Goal: Obtain resource: Download file/media

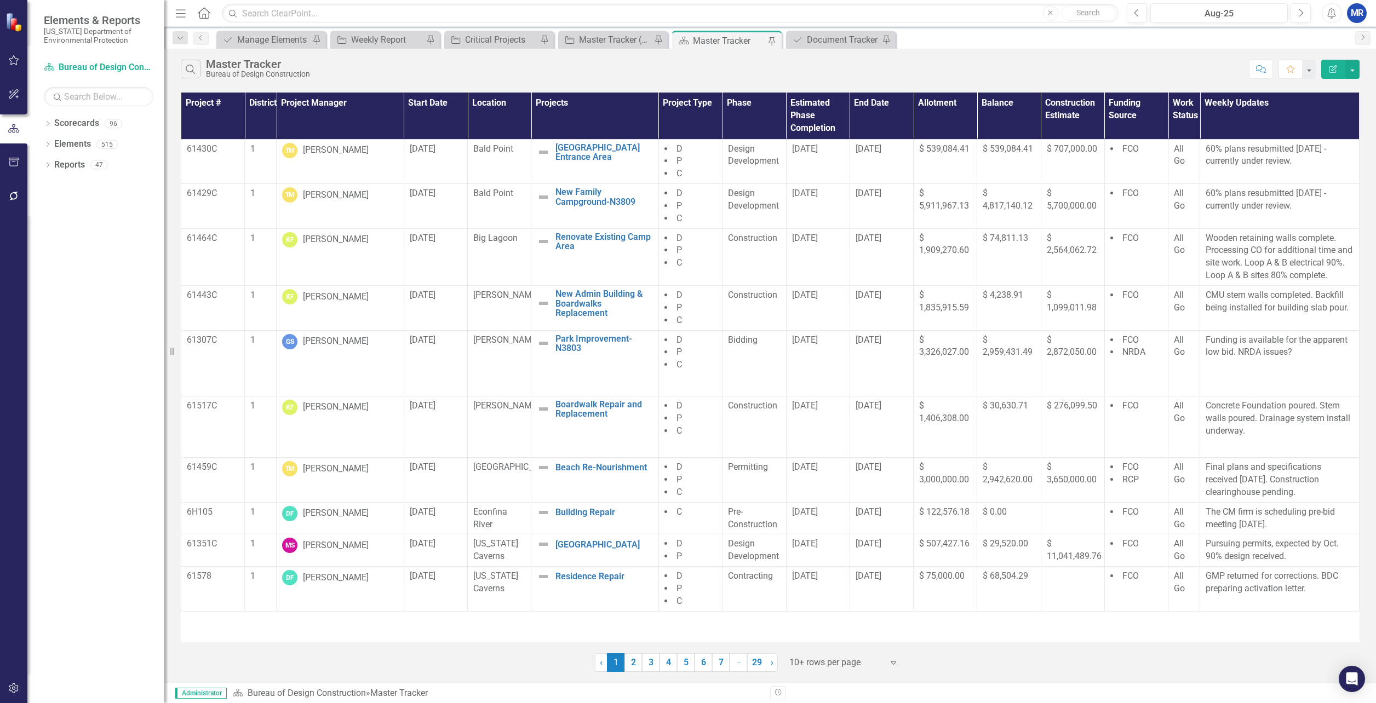
drag, startPoint x: 1219, startPoint y: 72, endPoint x: 485, endPoint y: 14, distance: 736.3
click at [1219, 72] on div "Search Master Tracker Bureau of Design Construction" at bounding box center [712, 69] width 1063 height 19
click at [47, 123] on icon "Dropdown" at bounding box center [48, 125] width 8 height 6
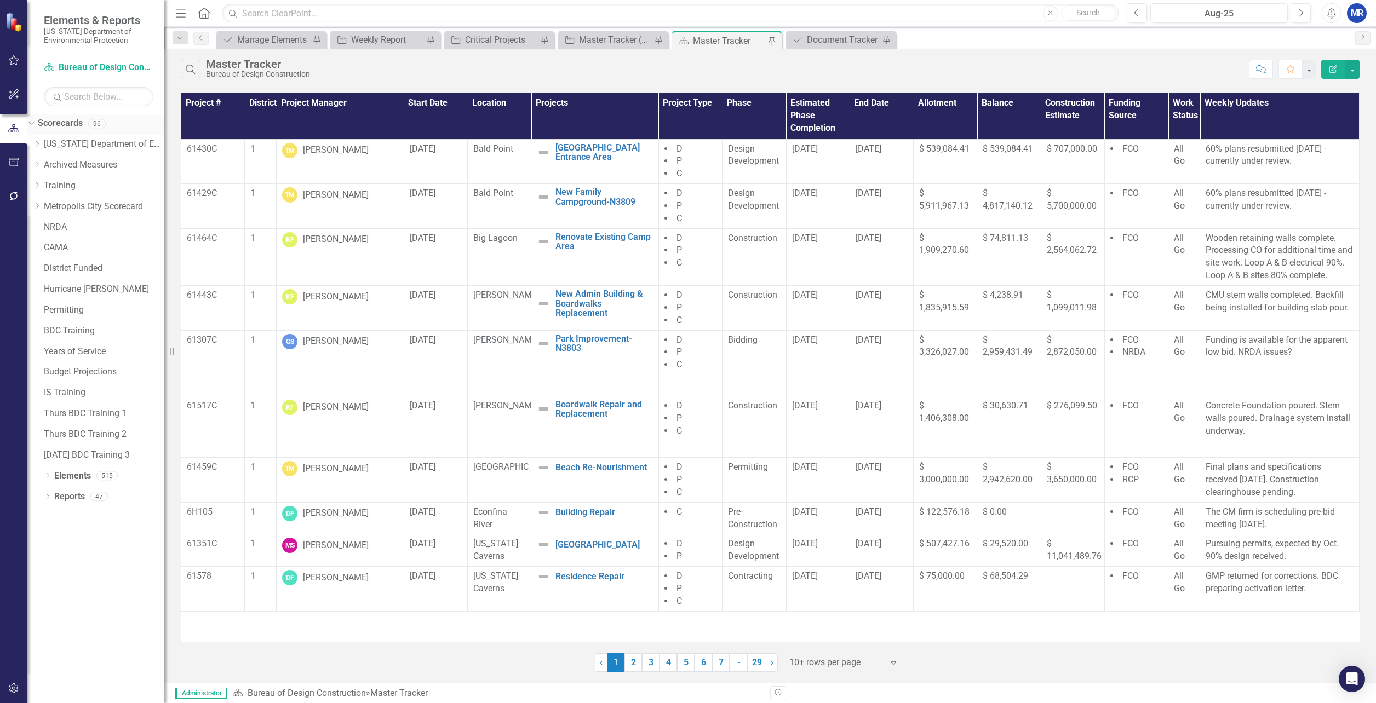
click at [33, 123] on icon "Dropdown" at bounding box center [30, 123] width 6 height 8
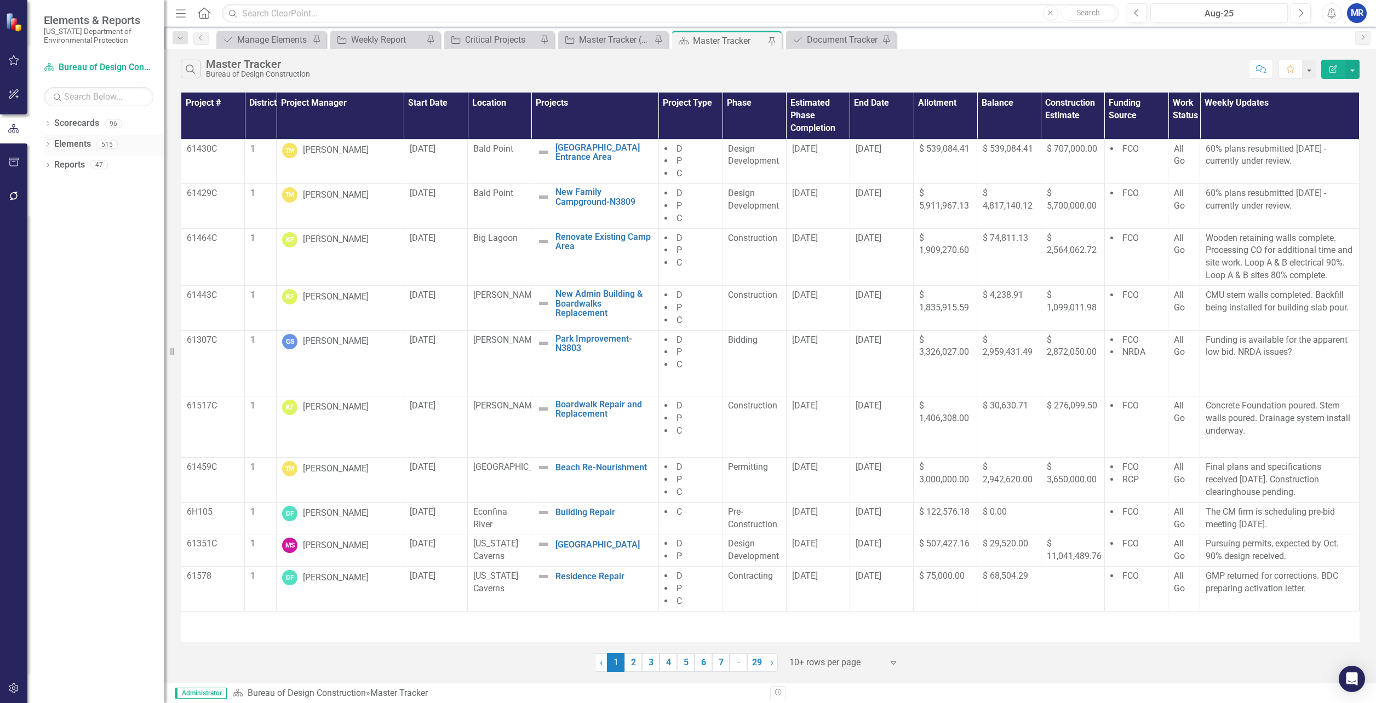
click at [50, 146] on icon "Dropdown" at bounding box center [48, 145] width 8 height 6
click at [41, 164] on icon "Dropdown" at bounding box center [37, 166] width 8 height 6
click at [33, 166] on icon "Dropdown" at bounding box center [30, 165] width 6 height 8
click at [41, 206] on icon "Dropdown" at bounding box center [37, 207] width 8 height 6
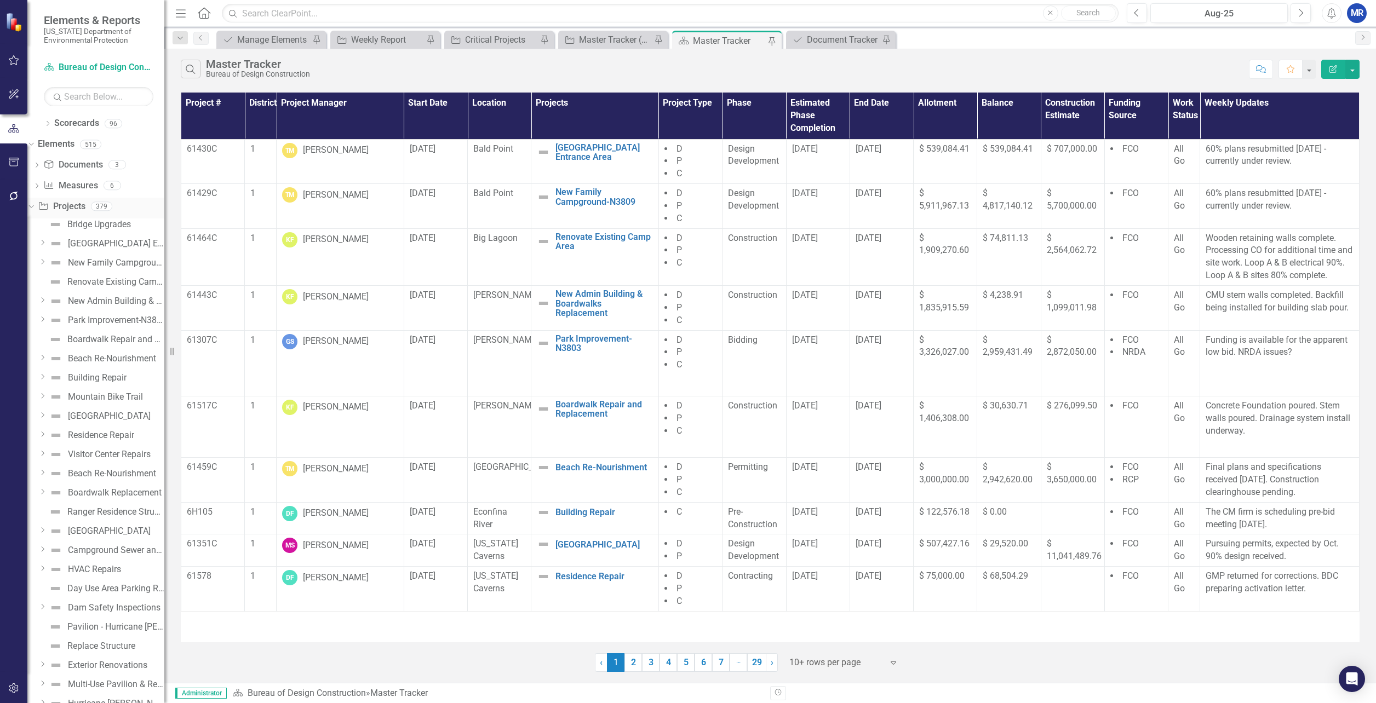
click at [33, 206] on icon "Dropdown" at bounding box center [30, 206] width 6 height 8
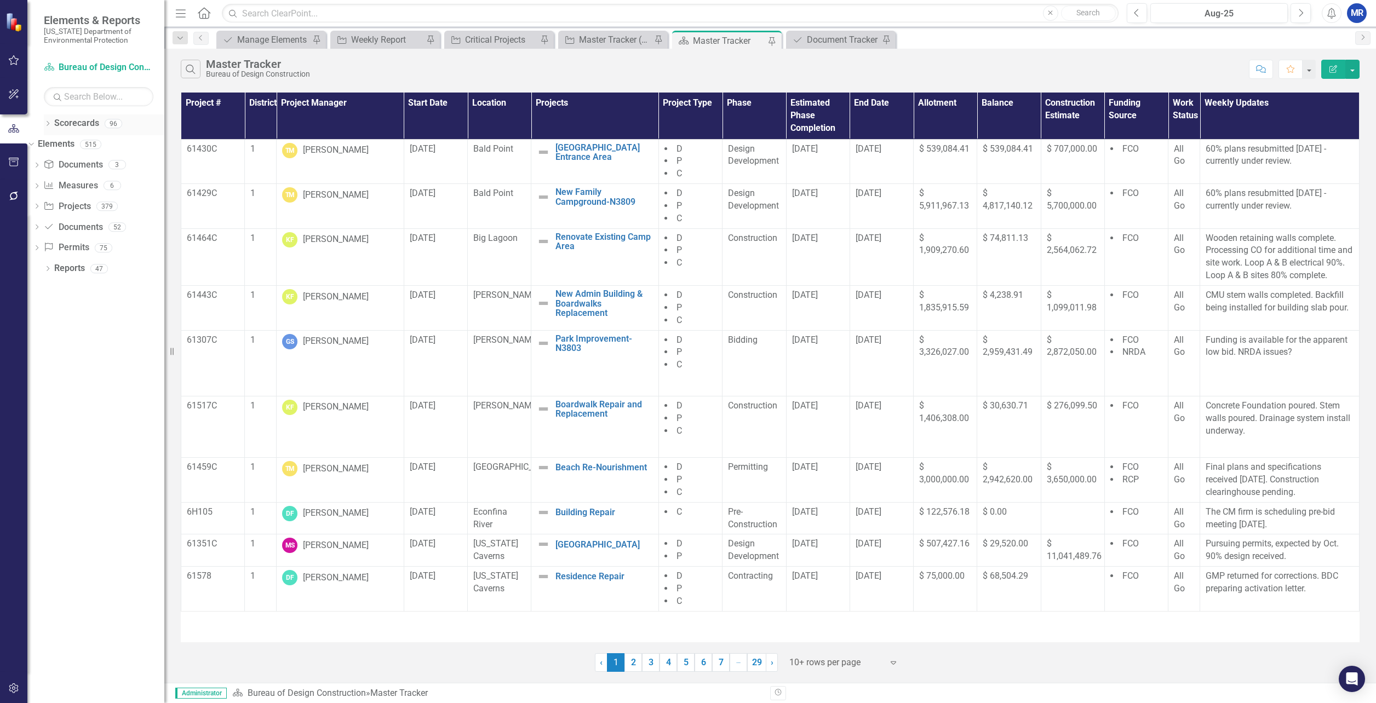
click at [48, 124] on icon "Dropdown" at bounding box center [48, 125] width 8 height 6
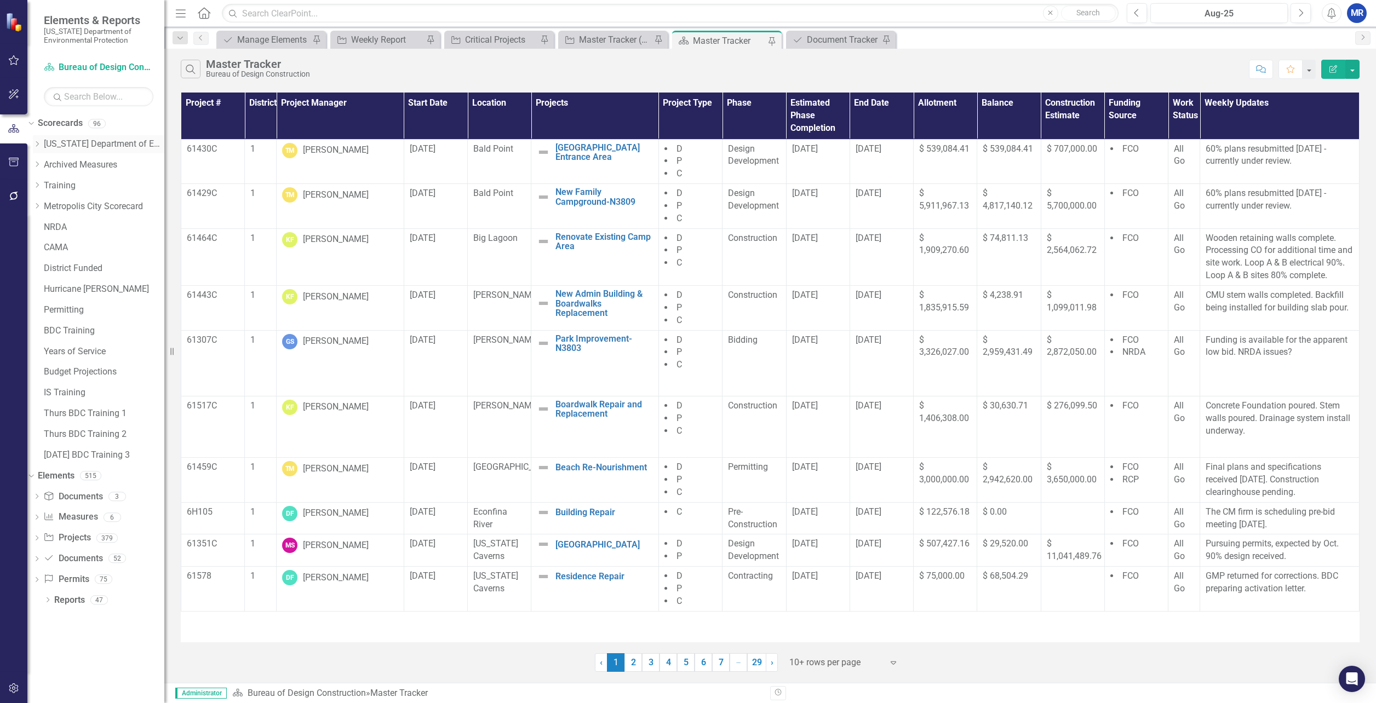
click at [39, 142] on icon at bounding box center [37, 143] width 3 height 5
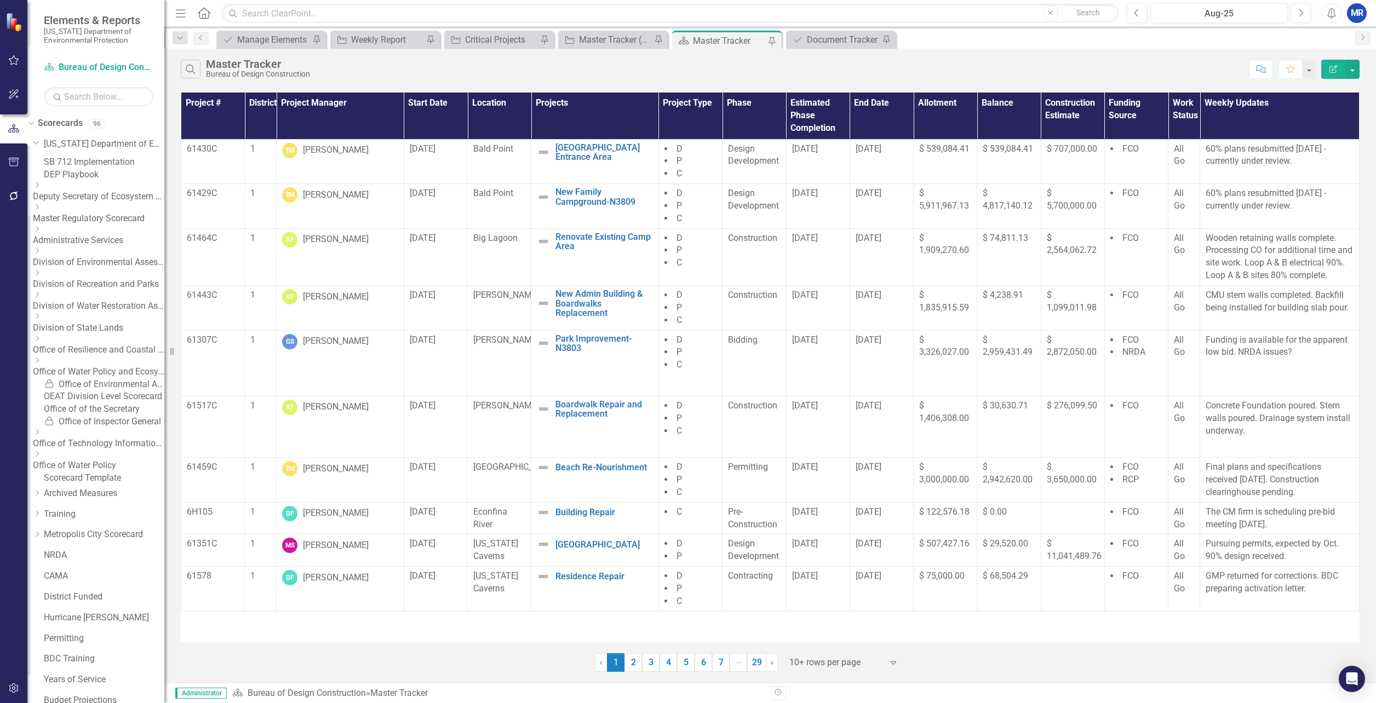
click at [41, 276] on icon "Dropdown" at bounding box center [37, 273] width 8 height 7
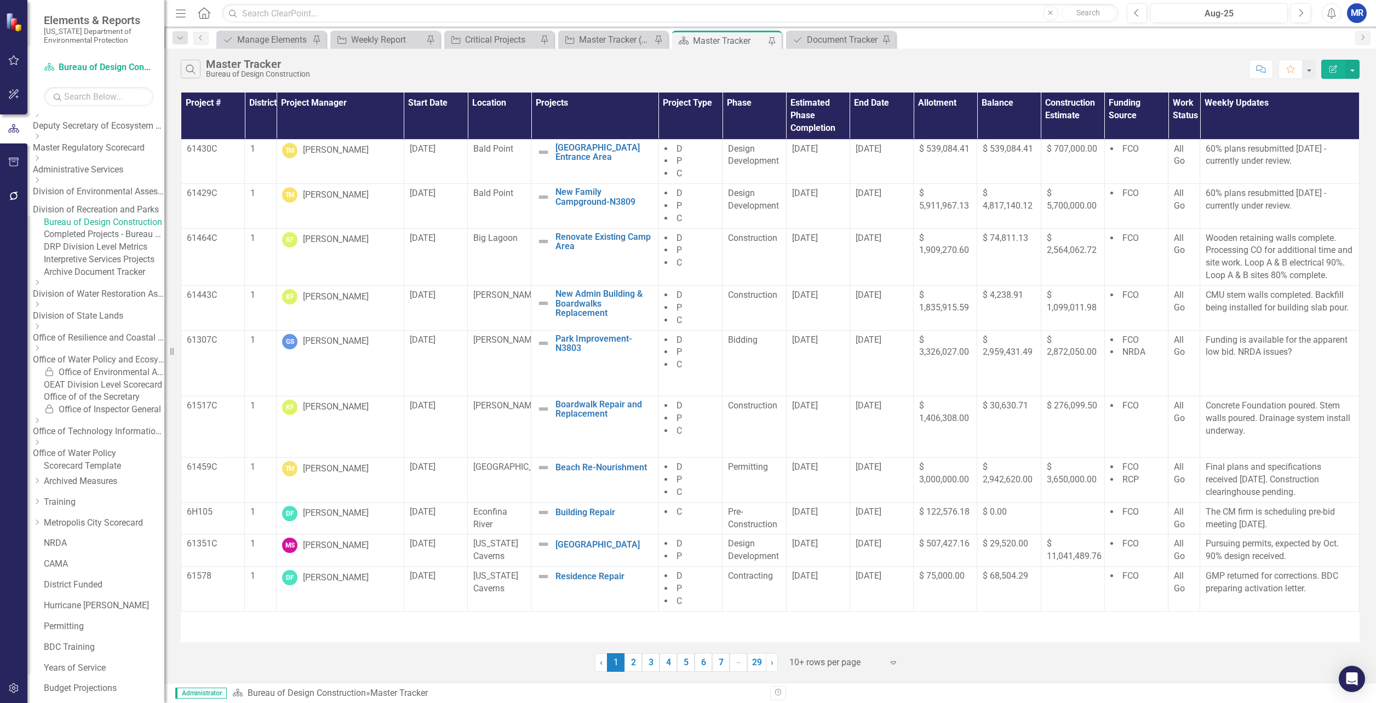
scroll to position [2, 0]
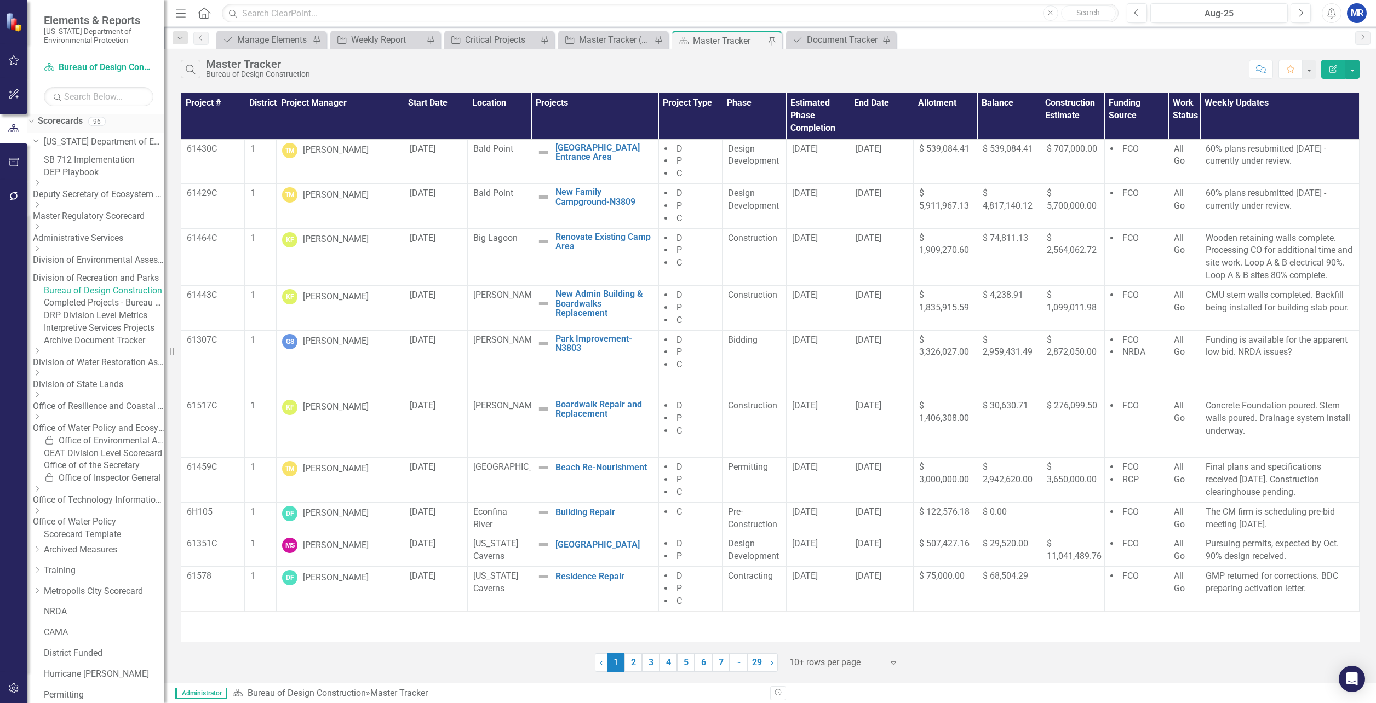
click at [35, 121] on div "Dropdown" at bounding box center [31, 122] width 8 height 5
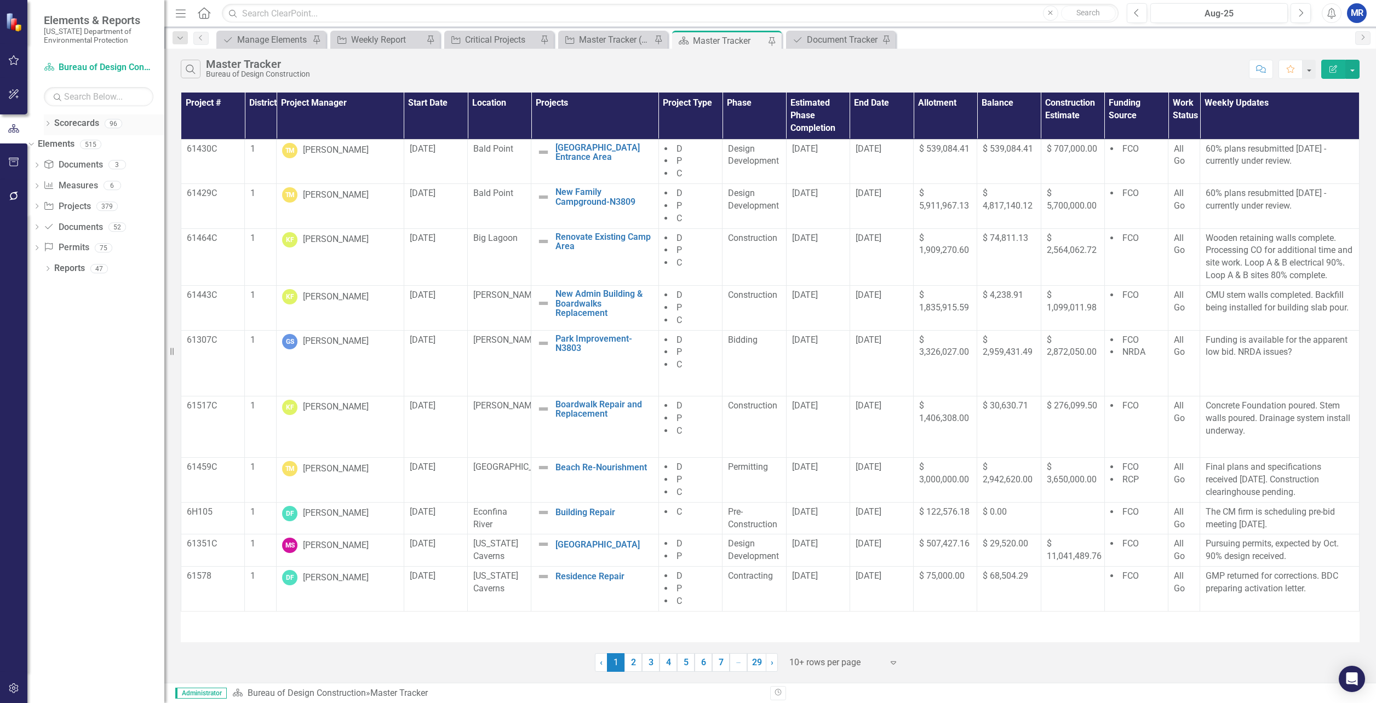
scroll to position [0, 0]
click at [33, 142] on icon "Dropdown" at bounding box center [30, 144] width 6 height 8
click at [45, 162] on div "Dropdown" at bounding box center [48, 166] width 8 height 9
click at [38, 184] on icon at bounding box center [35, 184] width 5 height 3
click at [33, 165] on icon "Dropdown" at bounding box center [30, 165] width 6 height 8
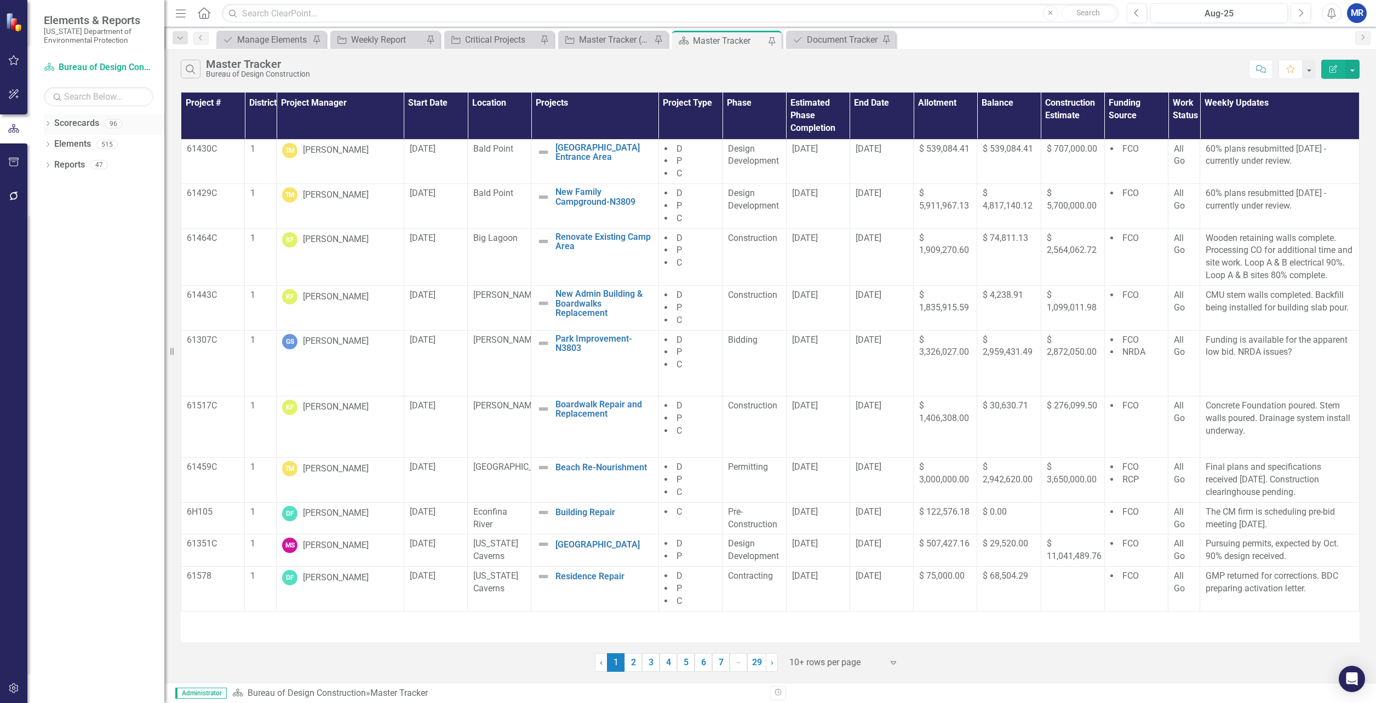
click at [48, 121] on div "Dropdown" at bounding box center [48, 125] width 8 height 9
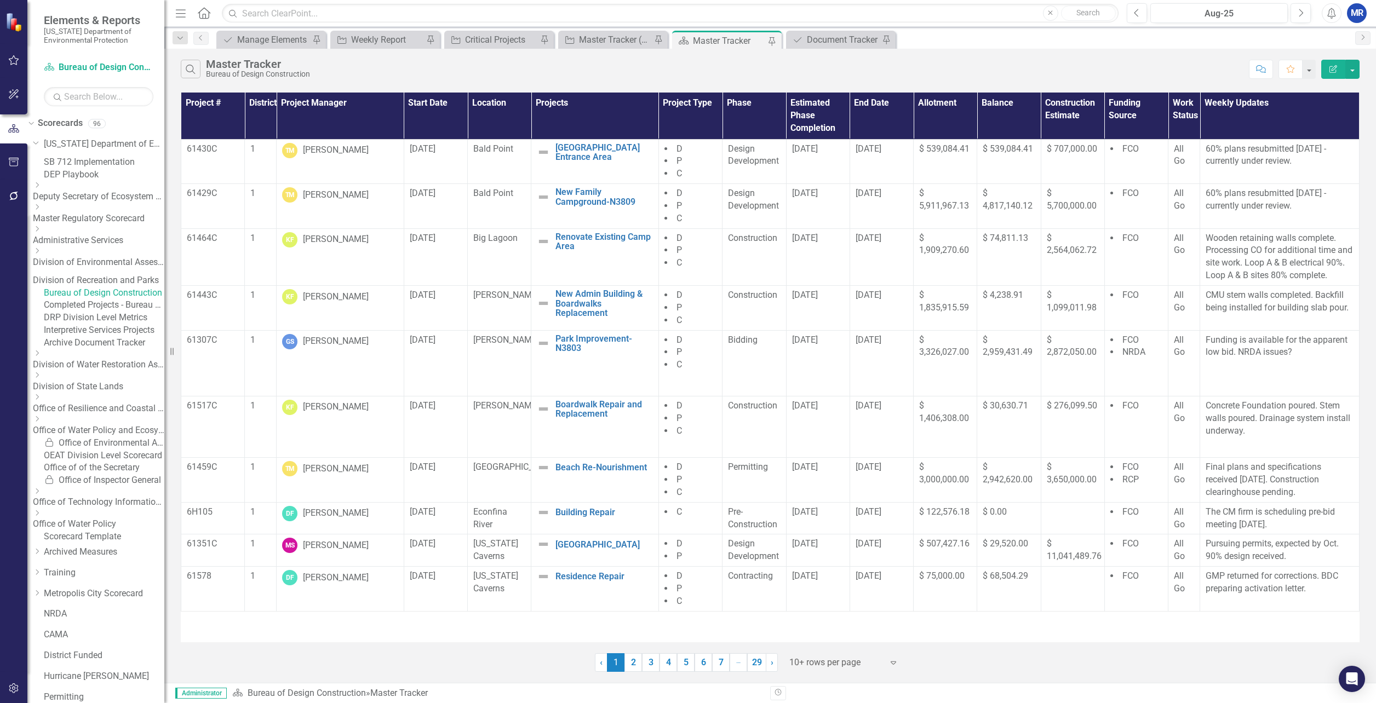
click at [93, 214] on icon "Dropdown" at bounding box center [96, 209] width 7 height 8
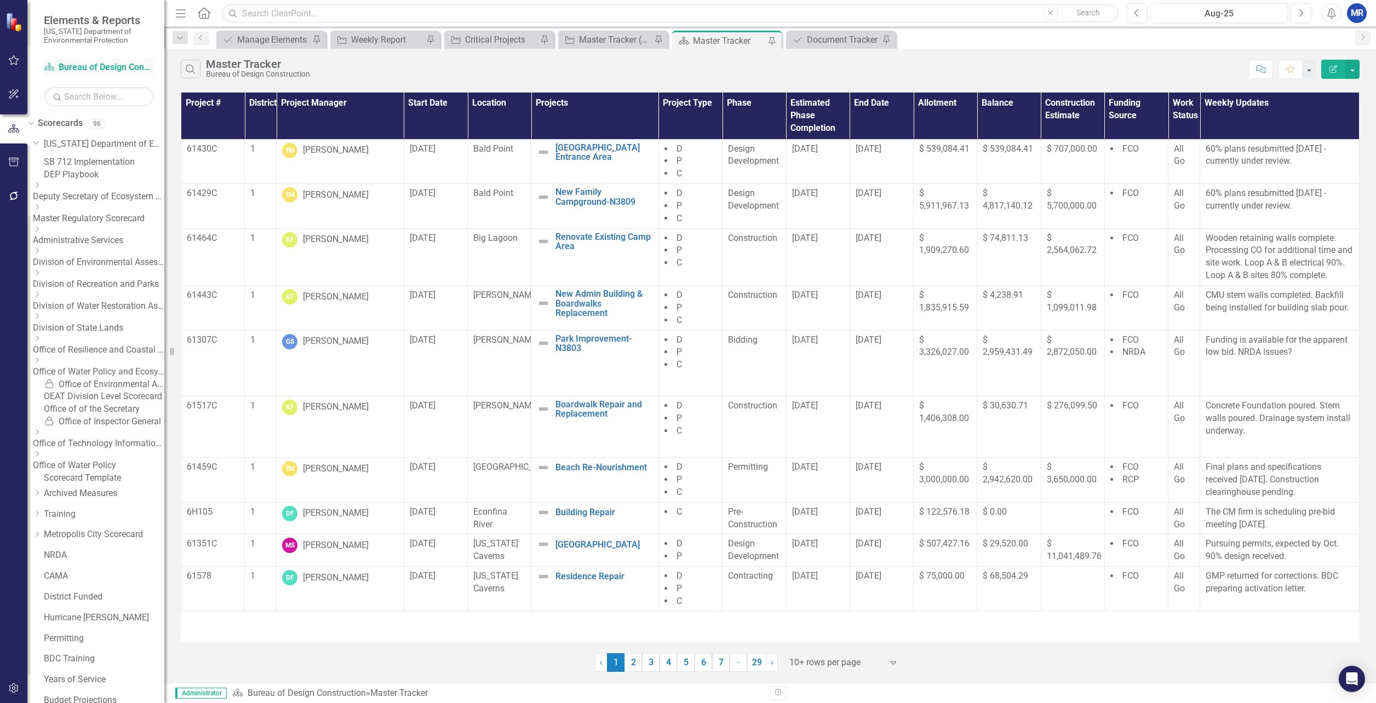
click at [95, 65] on link "Scorecard Bureau of Design Construction" at bounding box center [99, 67] width 110 height 13
click at [33, 120] on icon "Dropdown" at bounding box center [30, 123] width 6 height 8
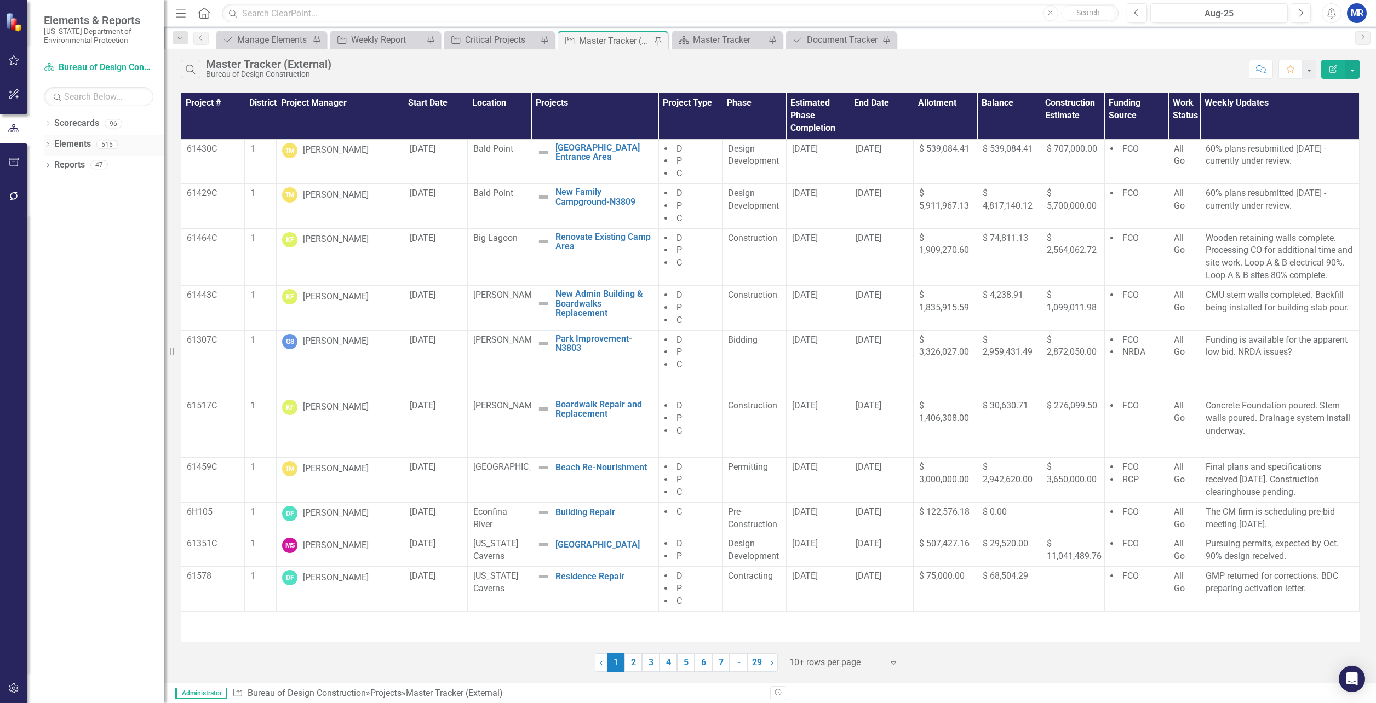
click at [49, 146] on icon "Dropdown" at bounding box center [48, 145] width 8 height 6
click at [38, 163] on icon at bounding box center [37, 165] width 3 height 5
click at [33, 163] on icon "Dropdown" at bounding box center [30, 165] width 6 height 8
click at [41, 186] on icon "Dropdown" at bounding box center [37, 187] width 8 height 6
click at [33, 186] on icon "Dropdown" at bounding box center [30, 185] width 6 height 8
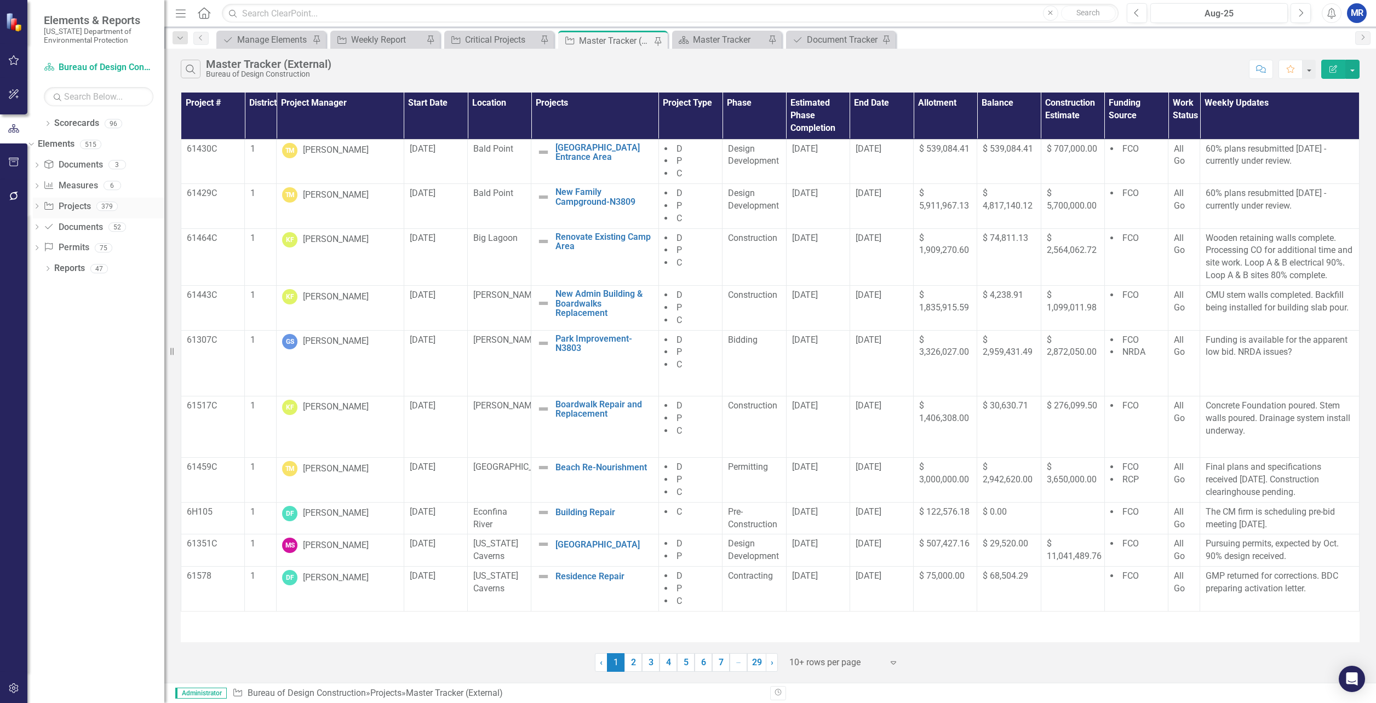
click at [41, 203] on div "Dropdown" at bounding box center [37, 207] width 8 height 9
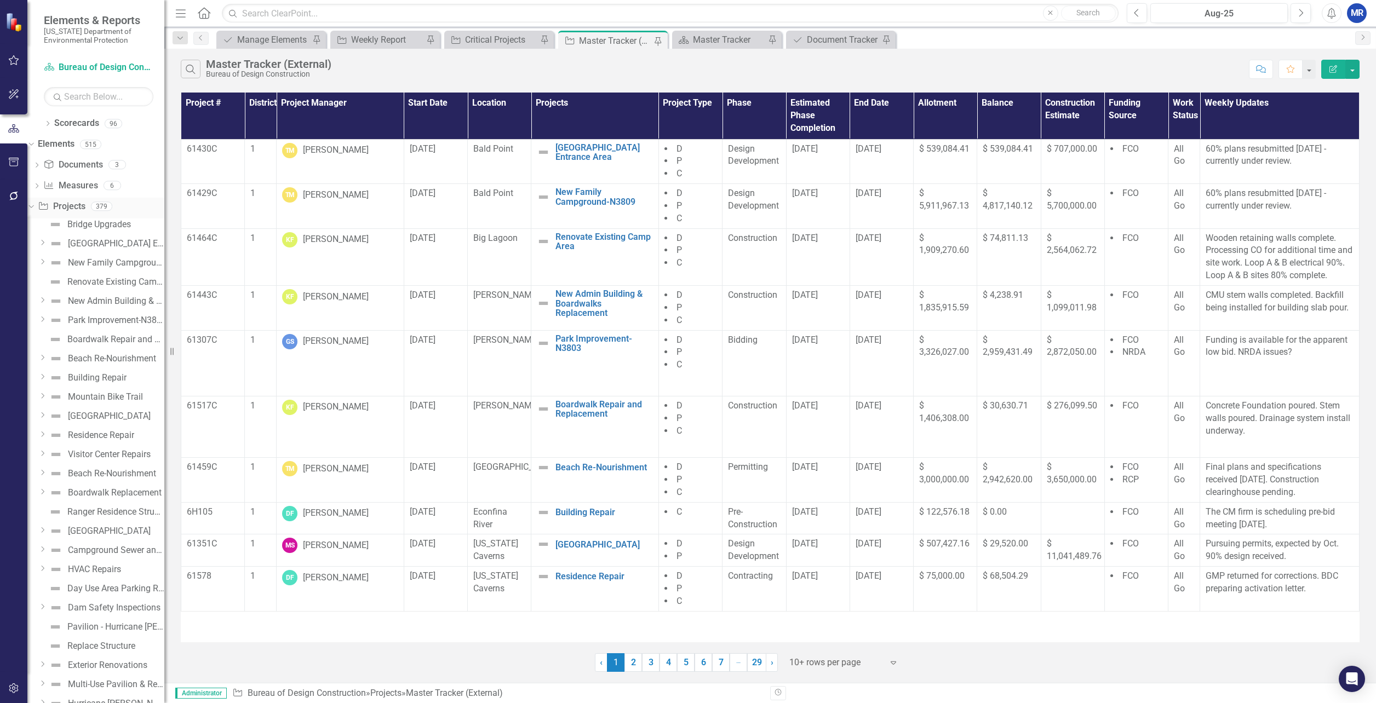
click at [33, 206] on icon "Dropdown" at bounding box center [30, 206] width 6 height 8
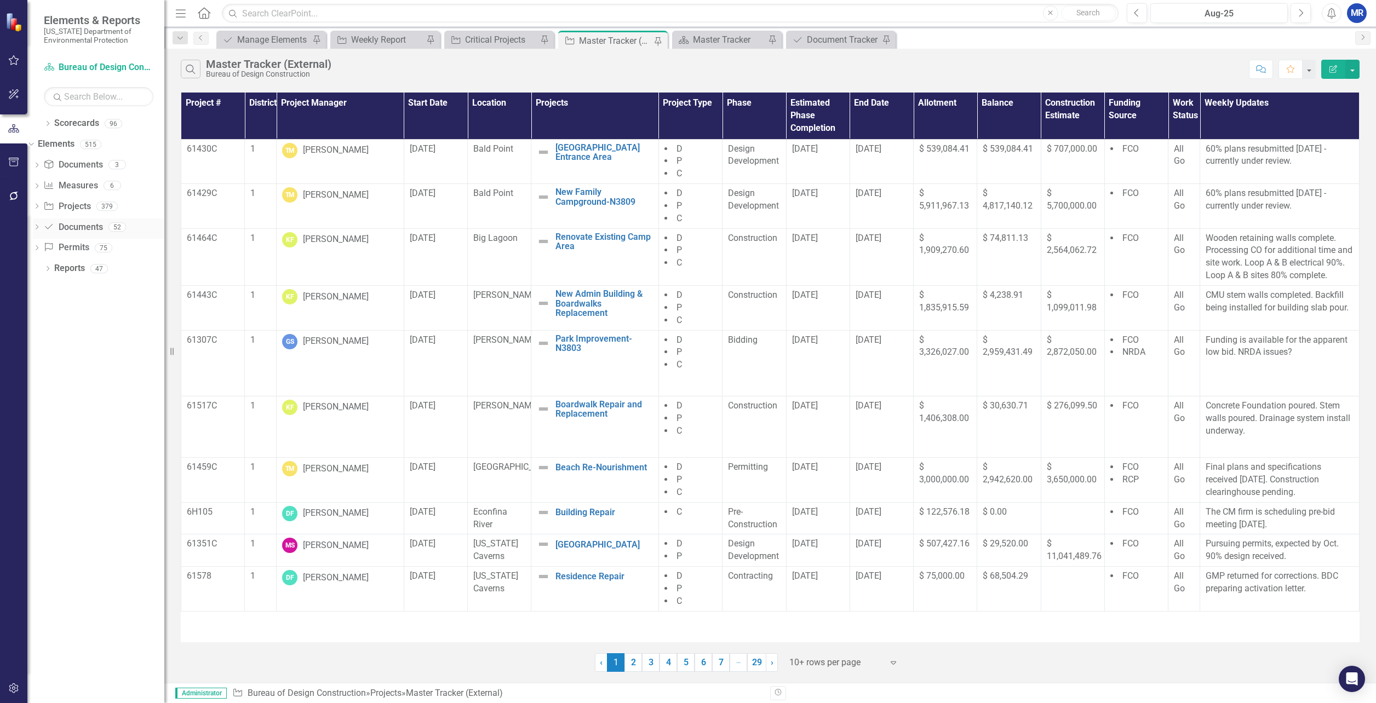
click at [38, 228] on icon at bounding box center [37, 227] width 3 height 5
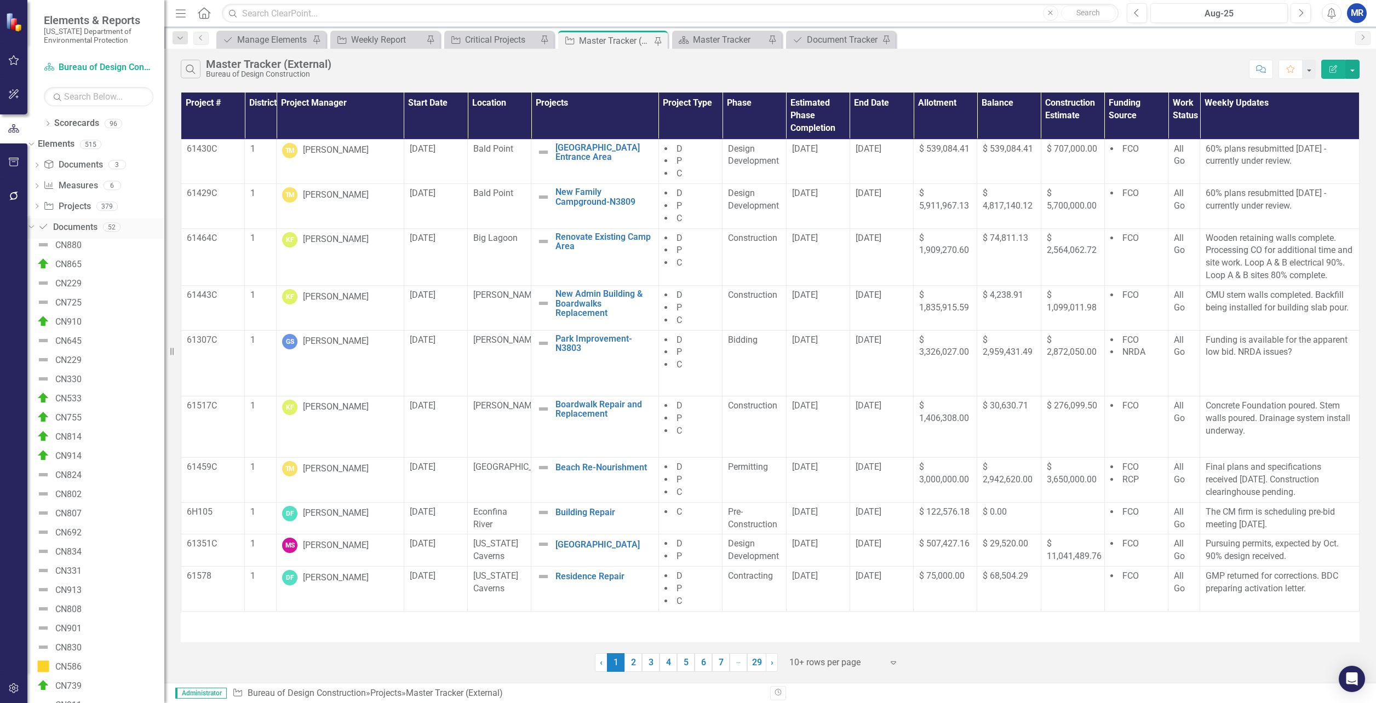
click at [33, 225] on icon "Dropdown" at bounding box center [30, 227] width 6 height 8
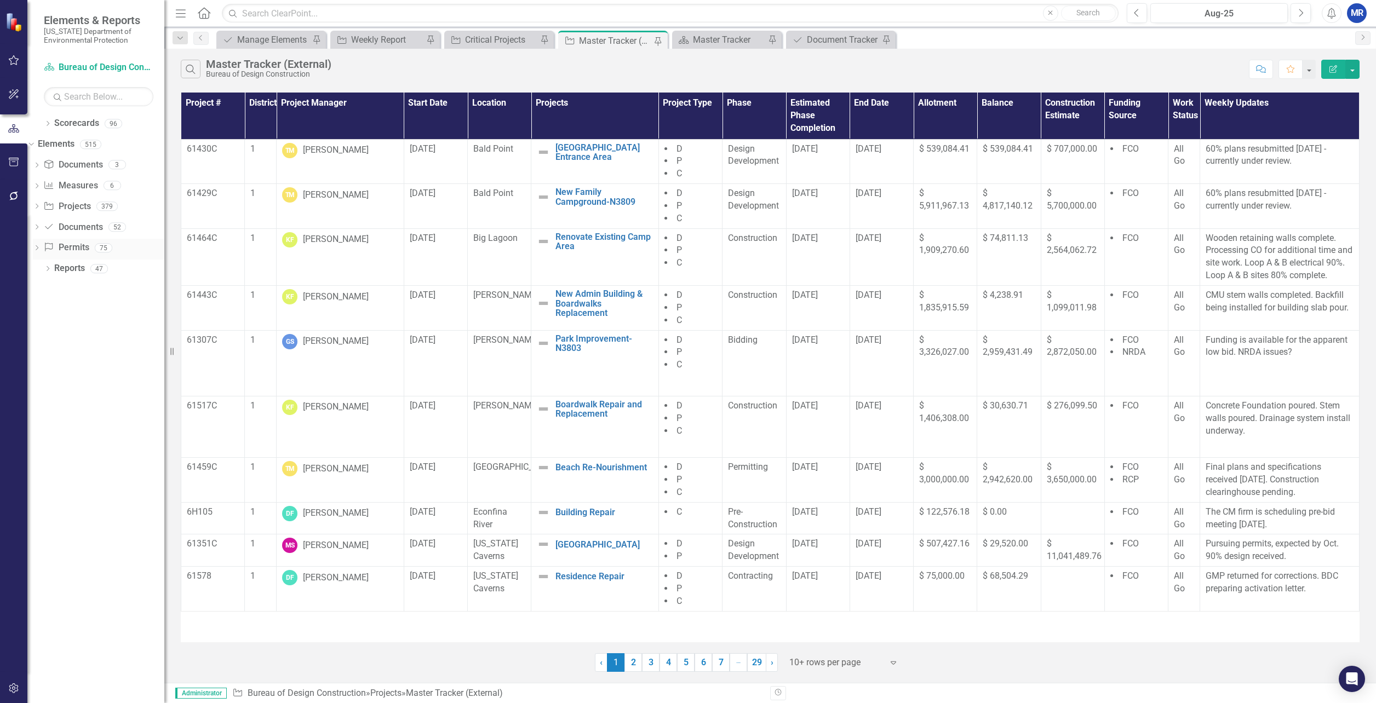
click at [41, 245] on div "Dropdown" at bounding box center [37, 249] width 8 height 9
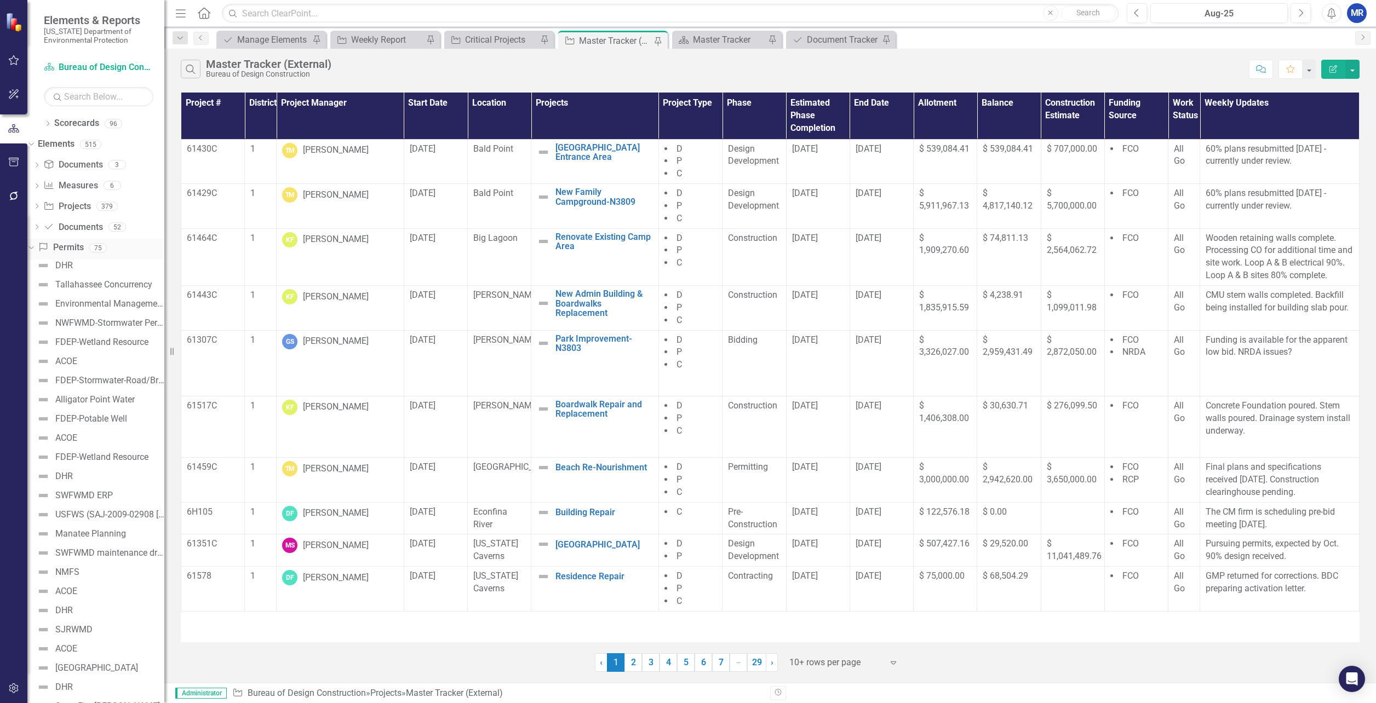
click at [33, 245] on icon "Dropdown" at bounding box center [30, 248] width 6 height 8
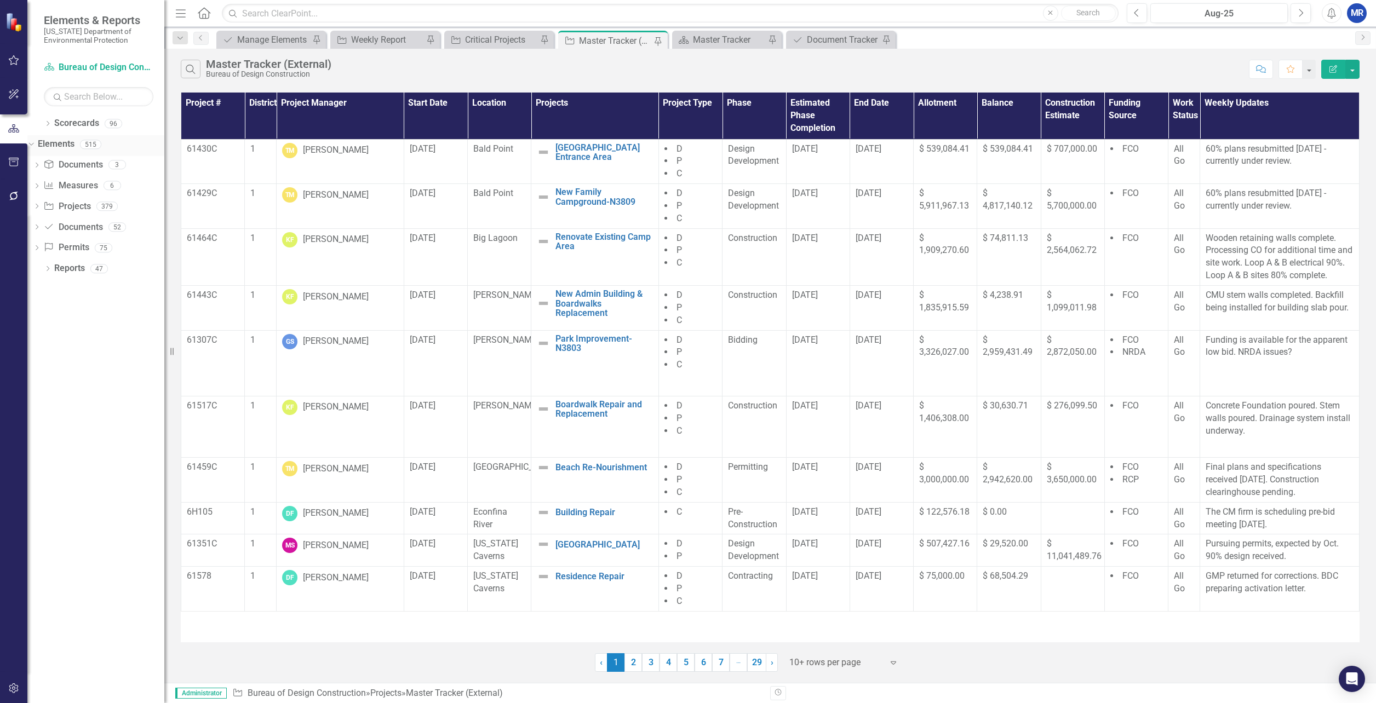
click at [33, 142] on icon "Dropdown" at bounding box center [30, 144] width 6 height 8
click at [48, 167] on icon at bounding box center [48, 165] width 3 height 5
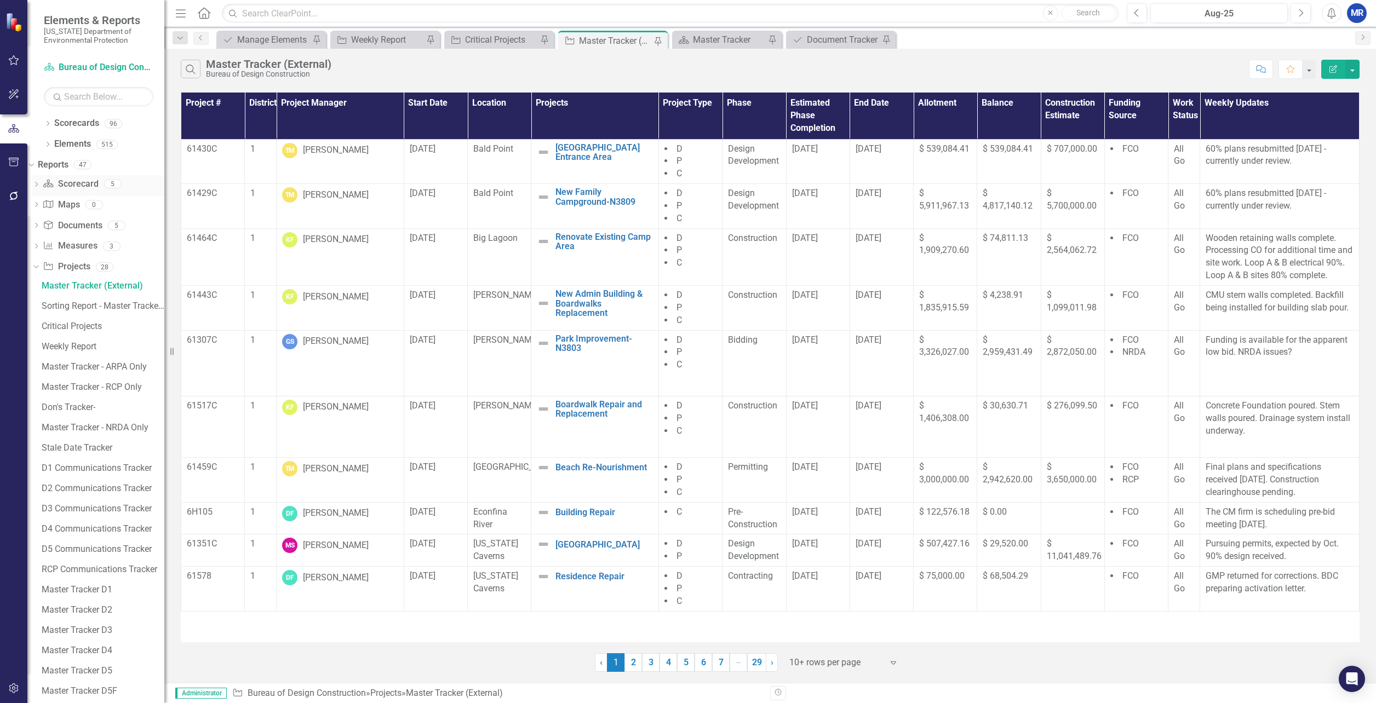
click at [40, 182] on icon "Dropdown" at bounding box center [36, 185] width 8 height 6
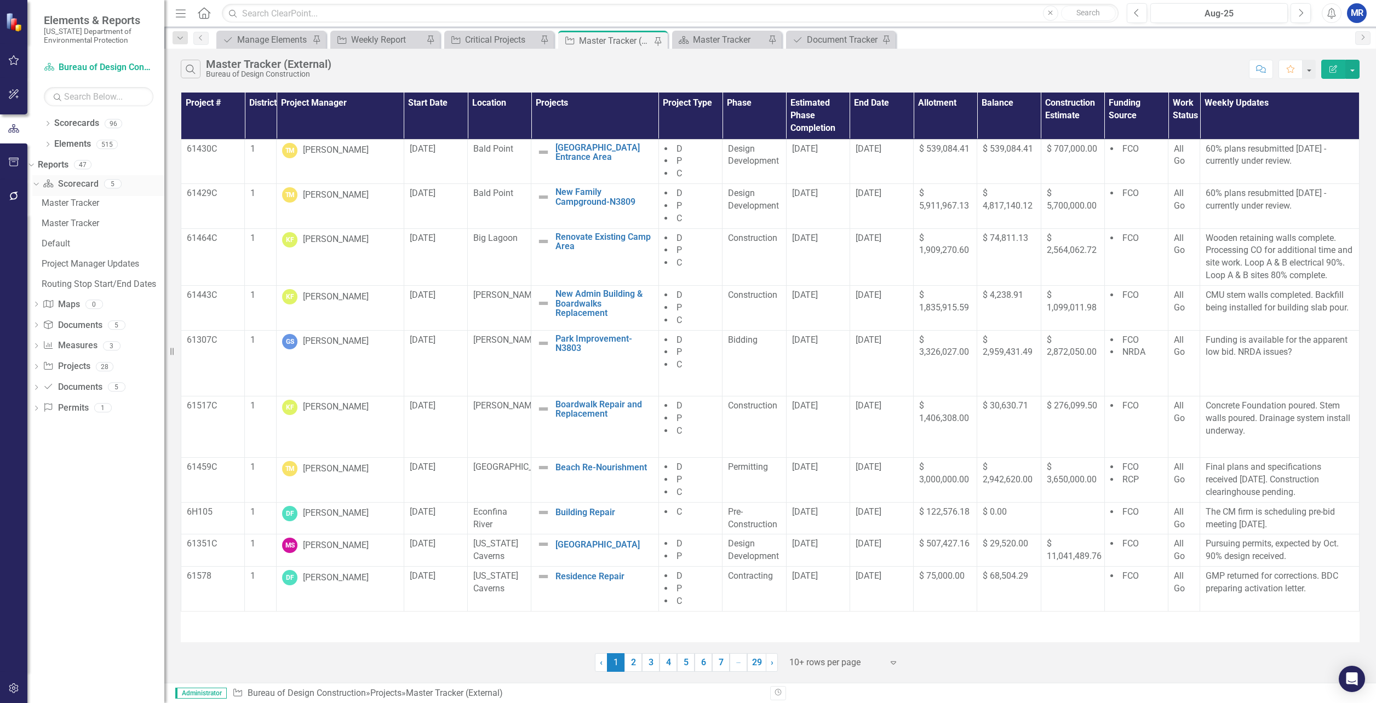
click at [38, 183] on icon "Dropdown" at bounding box center [35, 184] width 6 height 8
click at [40, 227] on icon "Dropdown" at bounding box center [36, 227] width 8 height 6
click at [38, 227] on icon "Dropdown" at bounding box center [35, 225] width 6 height 8
click at [40, 250] on icon "Dropdown" at bounding box center [36, 247] width 8 height 6
click at [38, 244] on icon "Dropdown" at bounding box center [35, 246] width 6 height 8
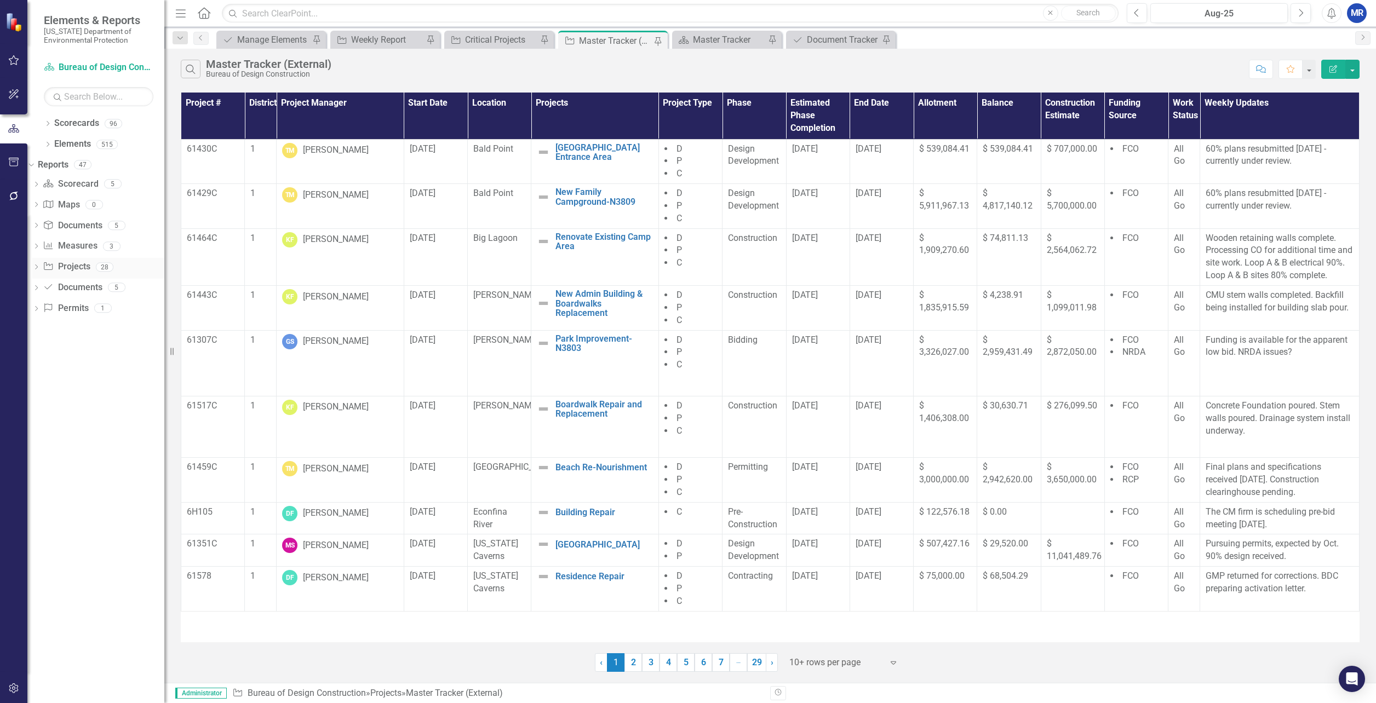
click at [40, 267] on icon "Dropdown" at bounding box center [36, 268] width 8 height 6
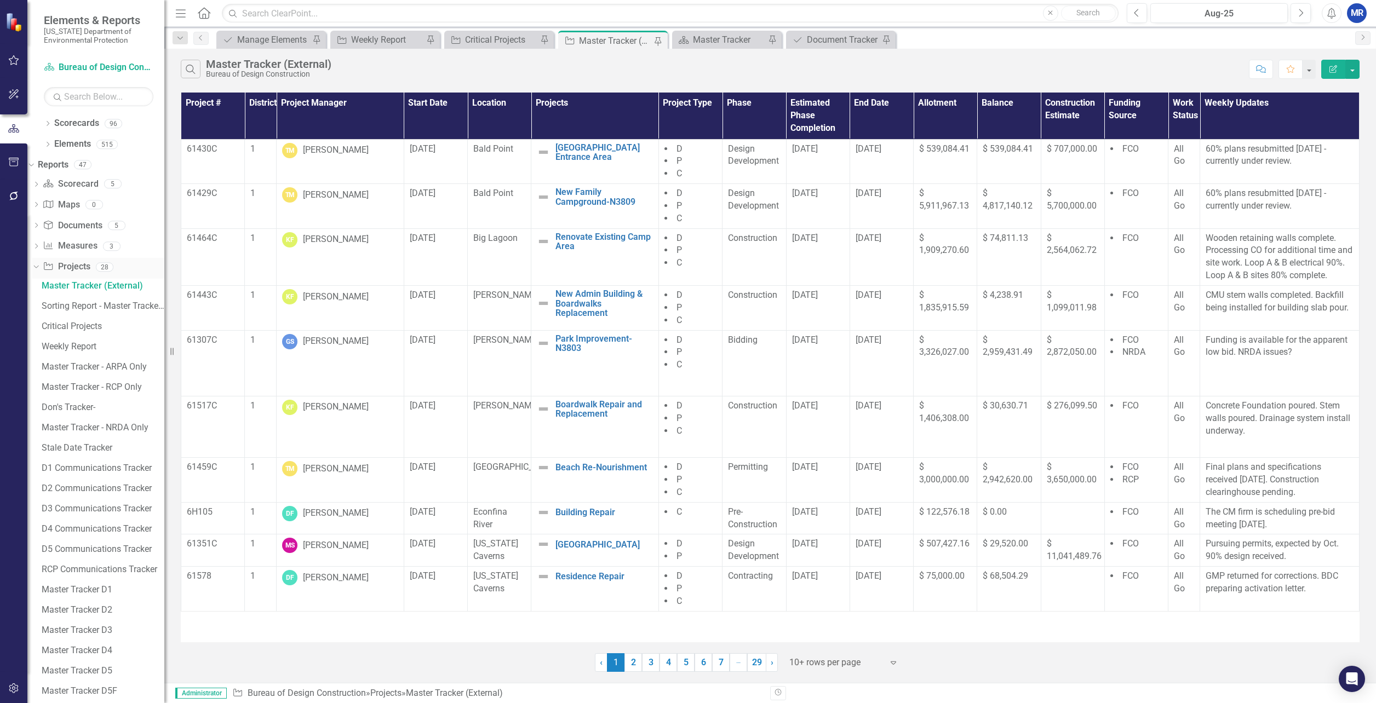
click at [38, 267] on icon "Dropdown" at bounding box center [35, 267] width 6 height 8
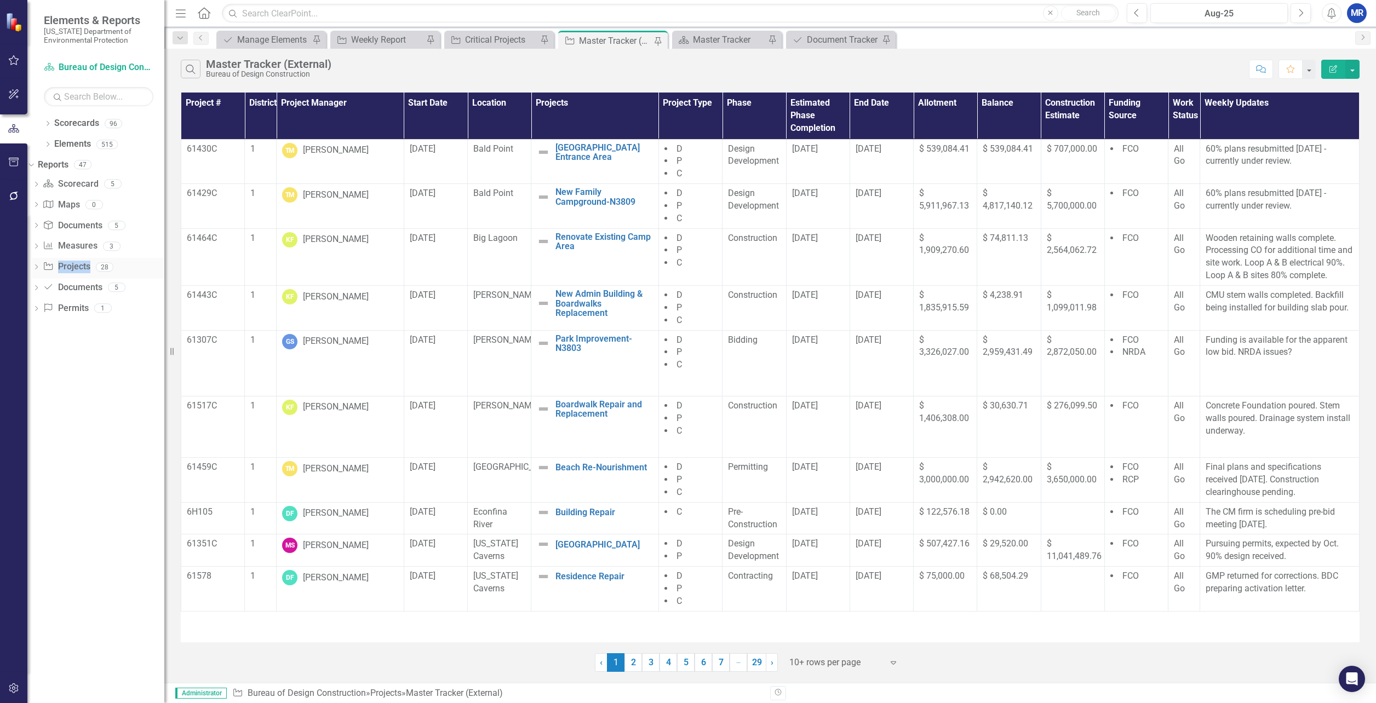
click at [40, 267] on icon "Dropdown" at bounding box center [36, 268] width 8 height 6
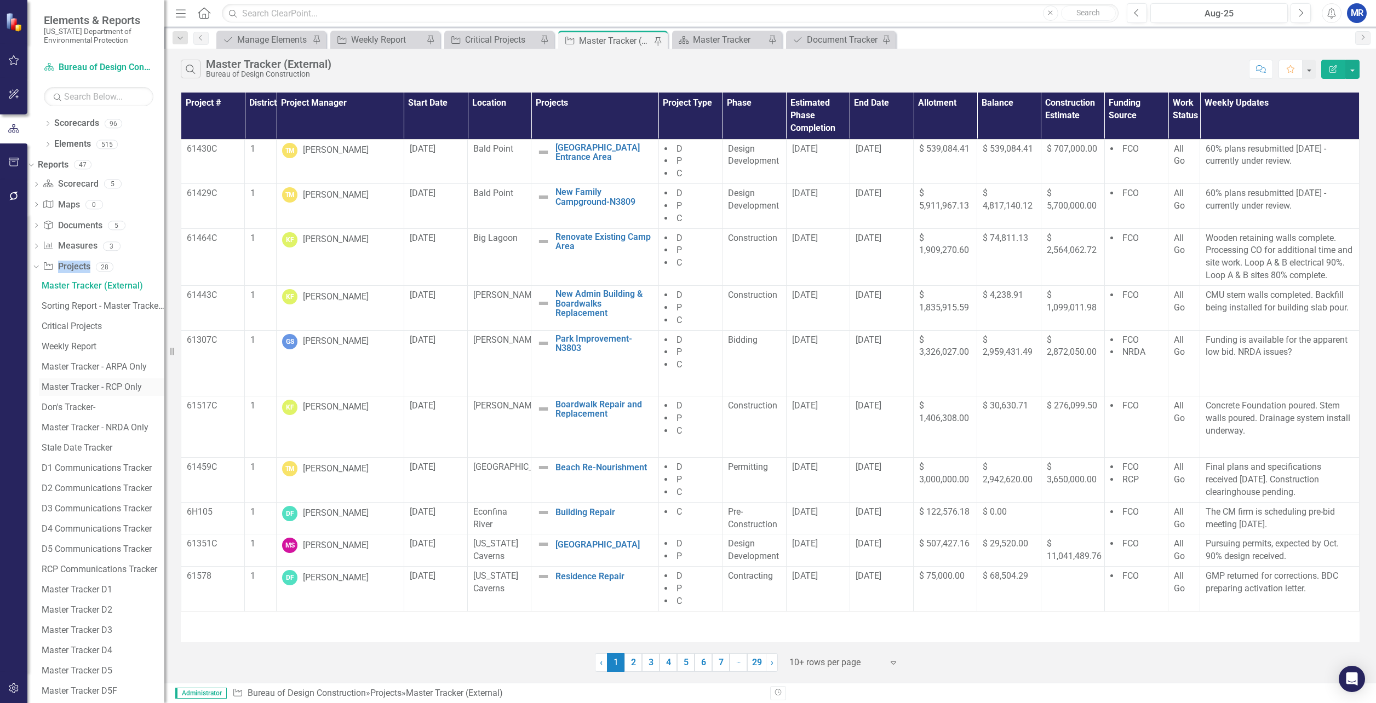
click at [118, 385] on div "Master Tracker - RCP Only" at bounding box center [103, 387] width 123 height 10
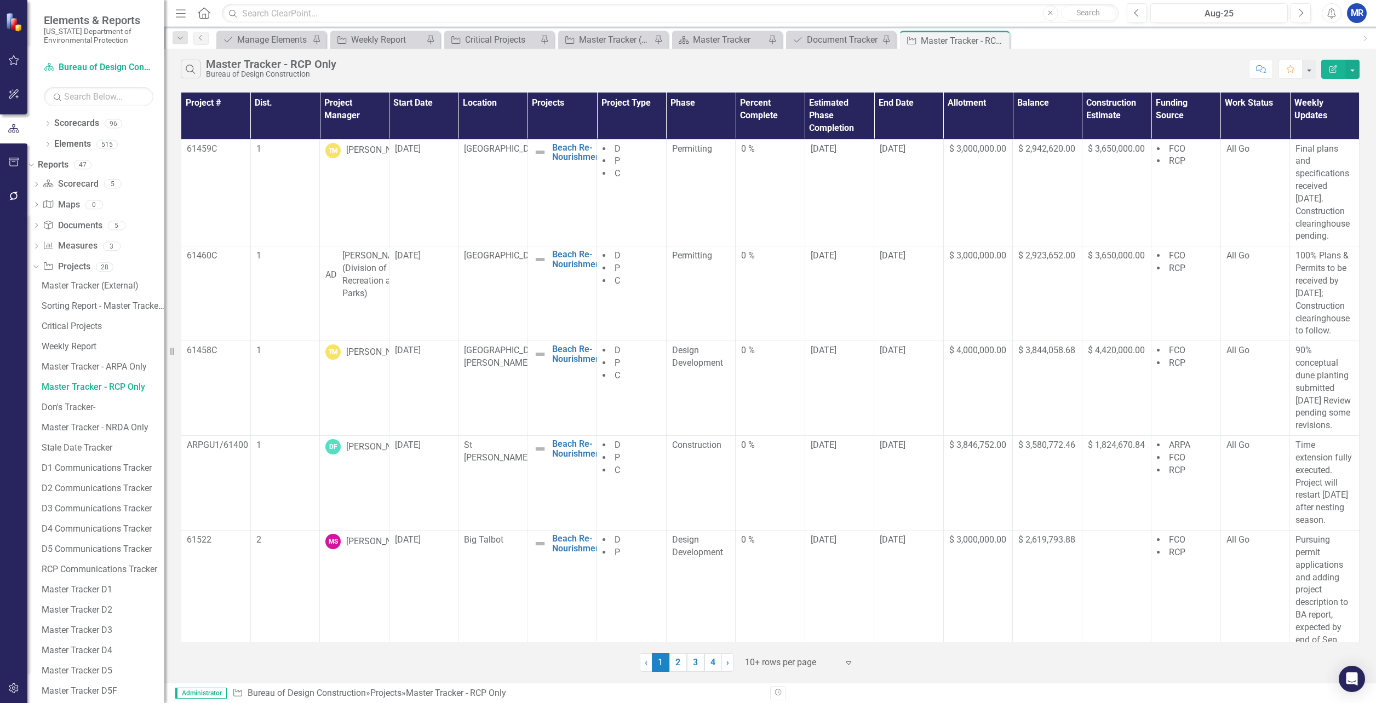
click at [1360, 64] on div "Search Master Tracker - RCP Only Bureau of Design Construction Comment Favorite…" at bounding box center [770, 67] width 1212 height 36
click at [1351, 65] on button "button" at bounding box center [1352, 69] width 14 height 19
click at [1332, 105] on link "PDF Export to PDF" at bounding box center [1316, 111] width 87 height 20
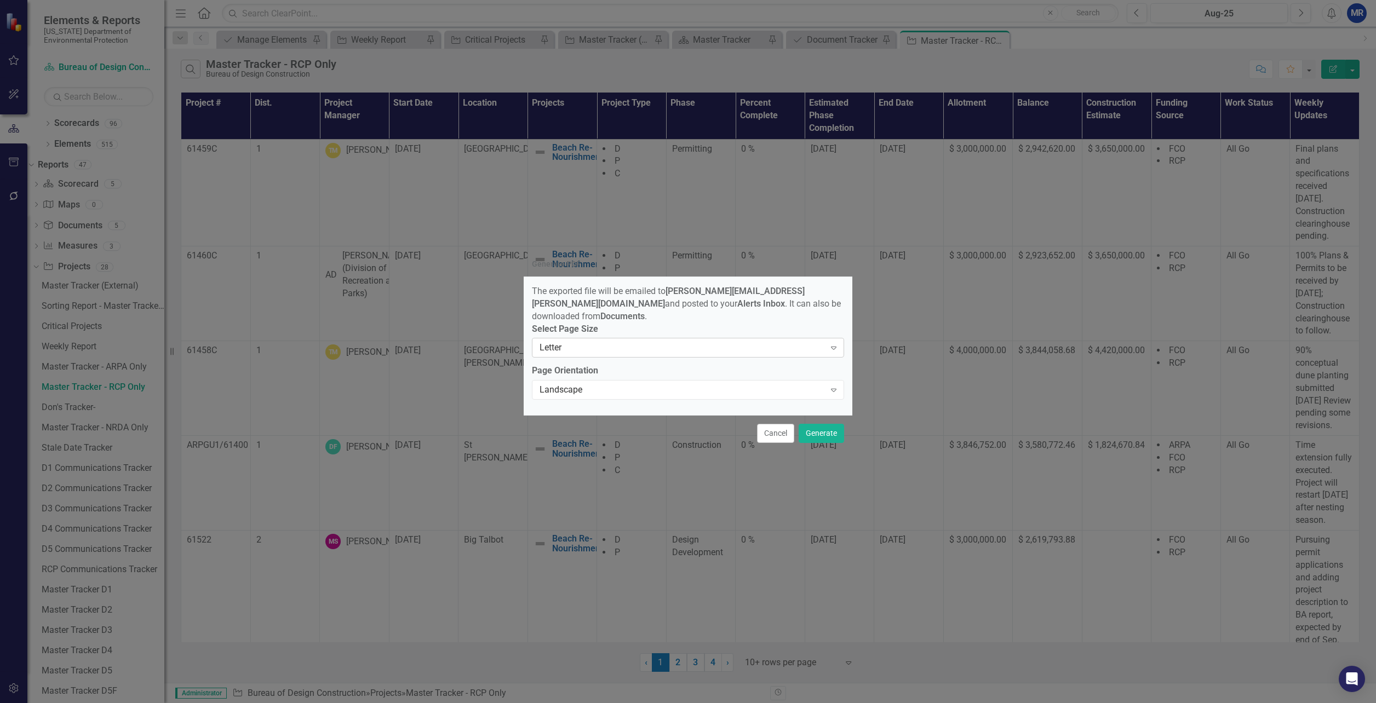
click at [653, 347] on div "Letter" at bounding box center [682, 348] width 285 height 13
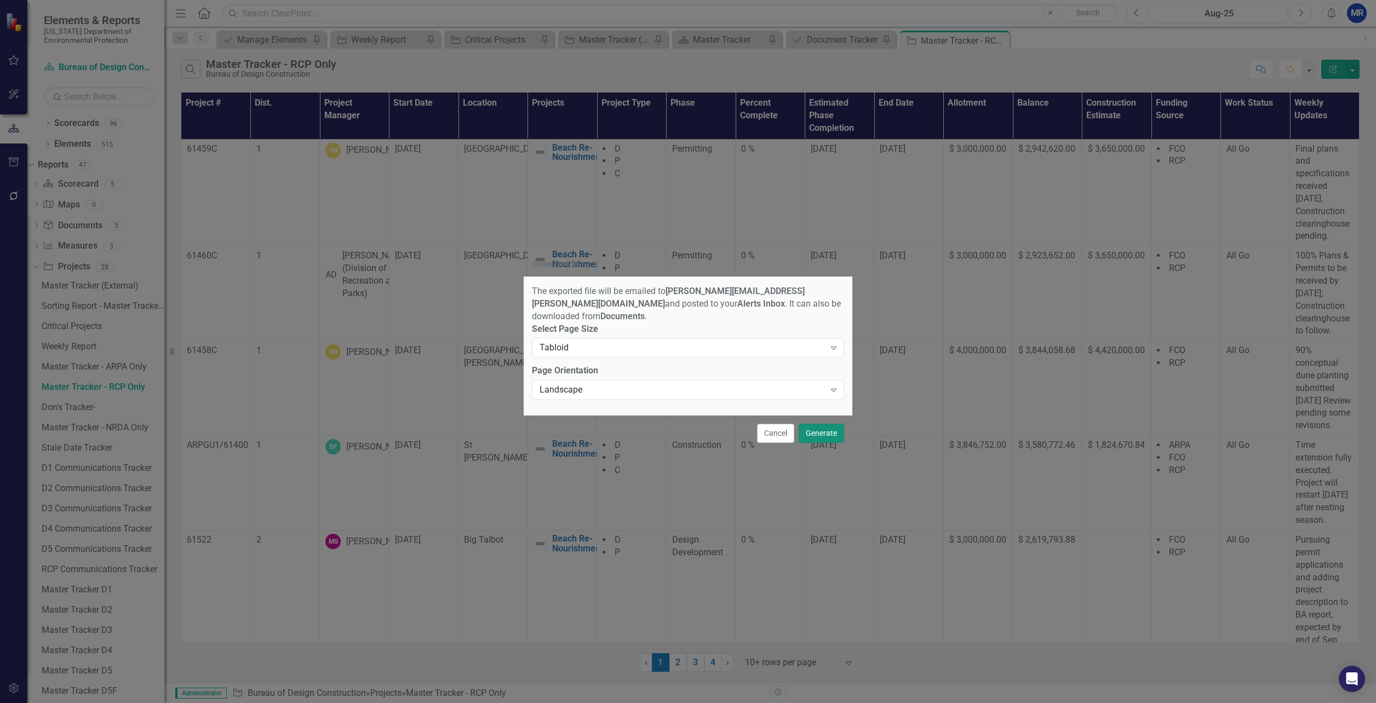
click at [821, 428] on button "Generate" at bounding box center [821, 433] width 45 height 19
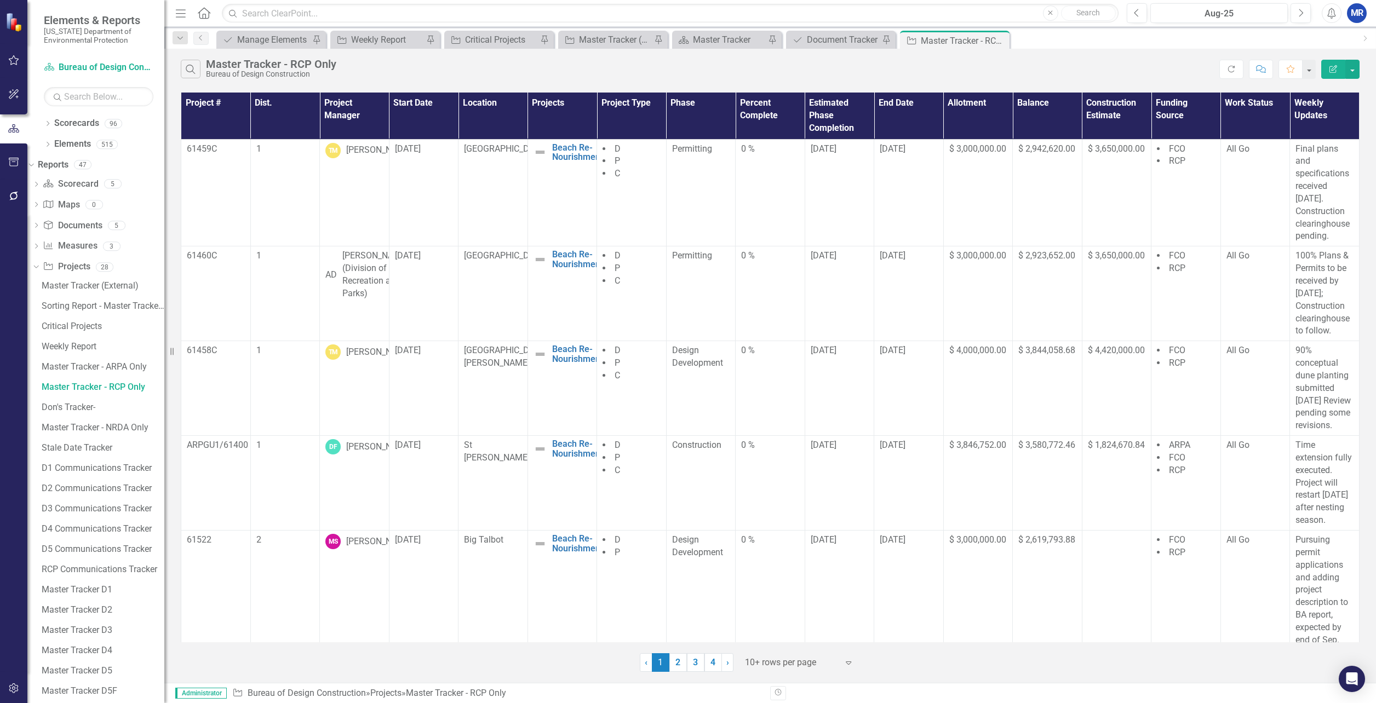
drag, startPoint x: 988, startPoint y: 38, endPoint x: 727, endPoint y: 105, distance: 269.2
click at [0, 0] on icon "Pin" at bounding box center [0, 0] width 0 height 0
click at [611, 42] on div "Master Tracker (External)" at bounding box center [615, 40] width 72 height 14
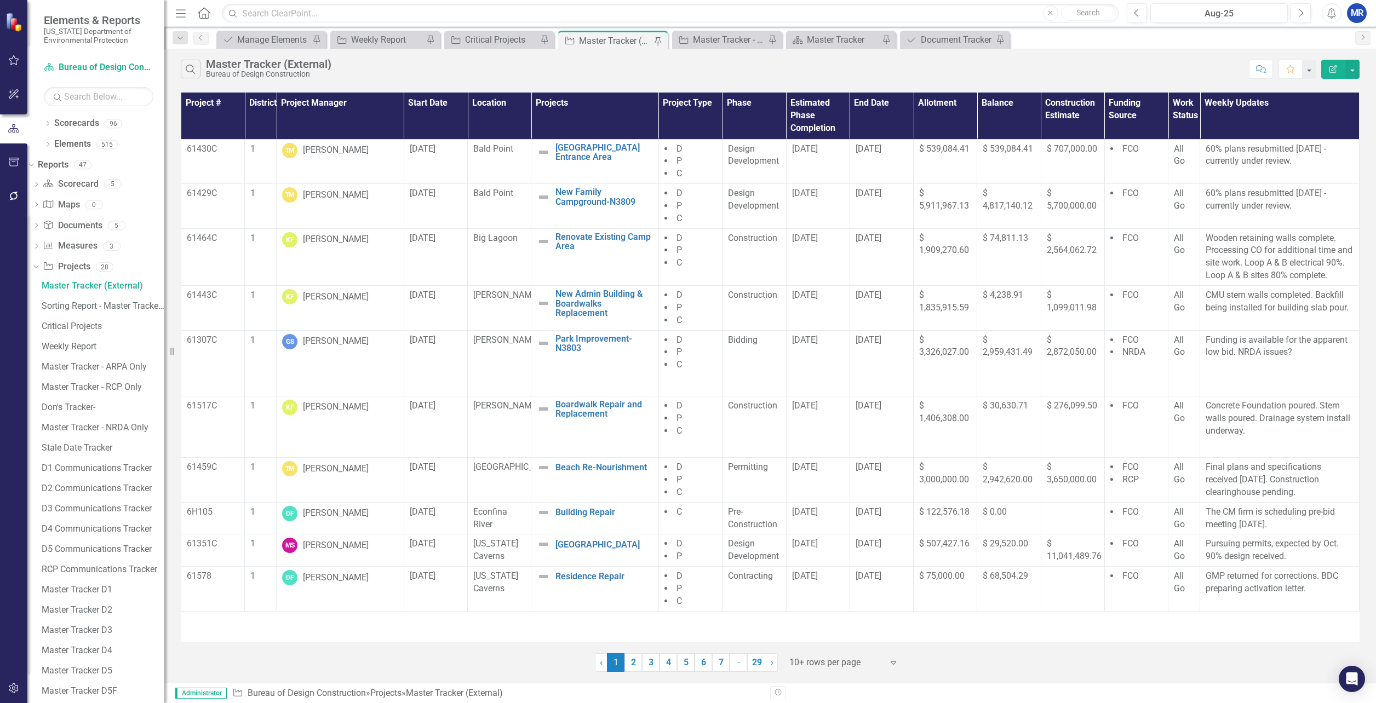
click at [598, 39] on div "Master Tracker (External)" at bounding box center [615, 41] width 72 height 14
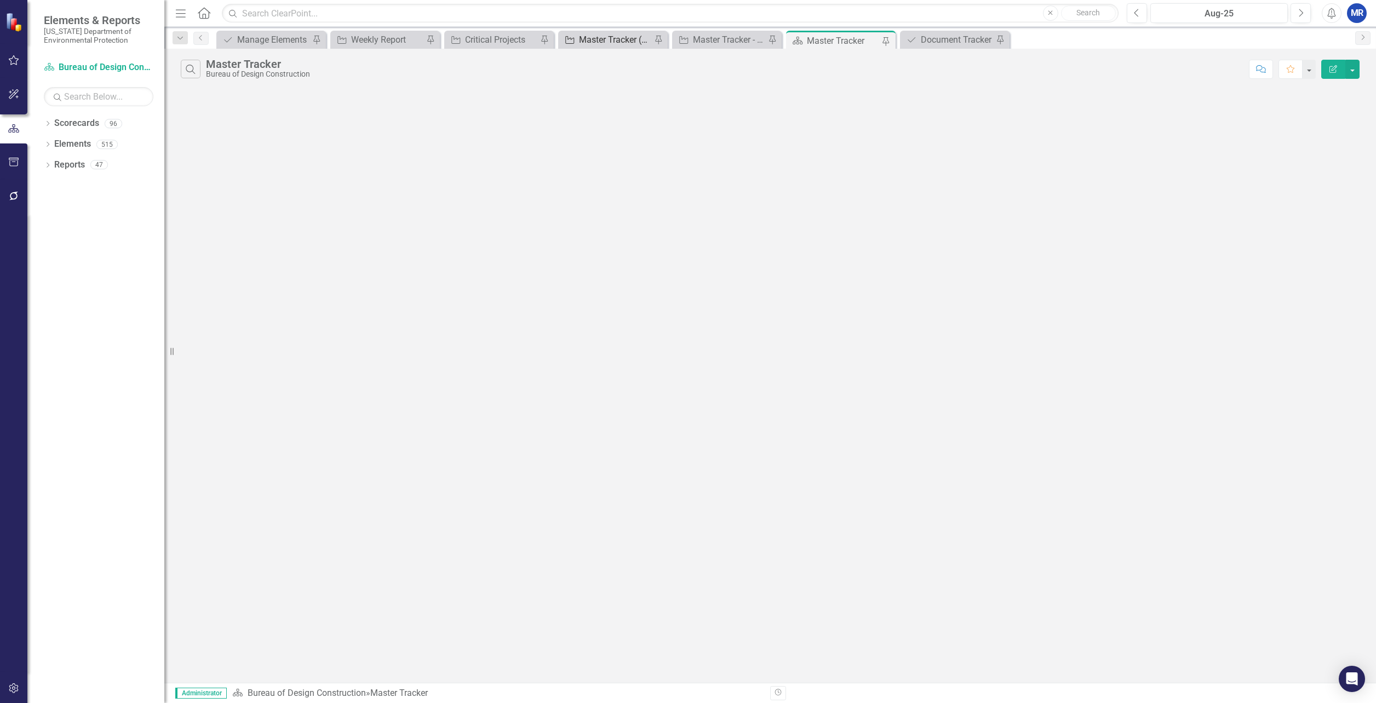
click at [595, 33] on div "Master Tracker (External)" at bounding box center [615, 40] width 72 height 14
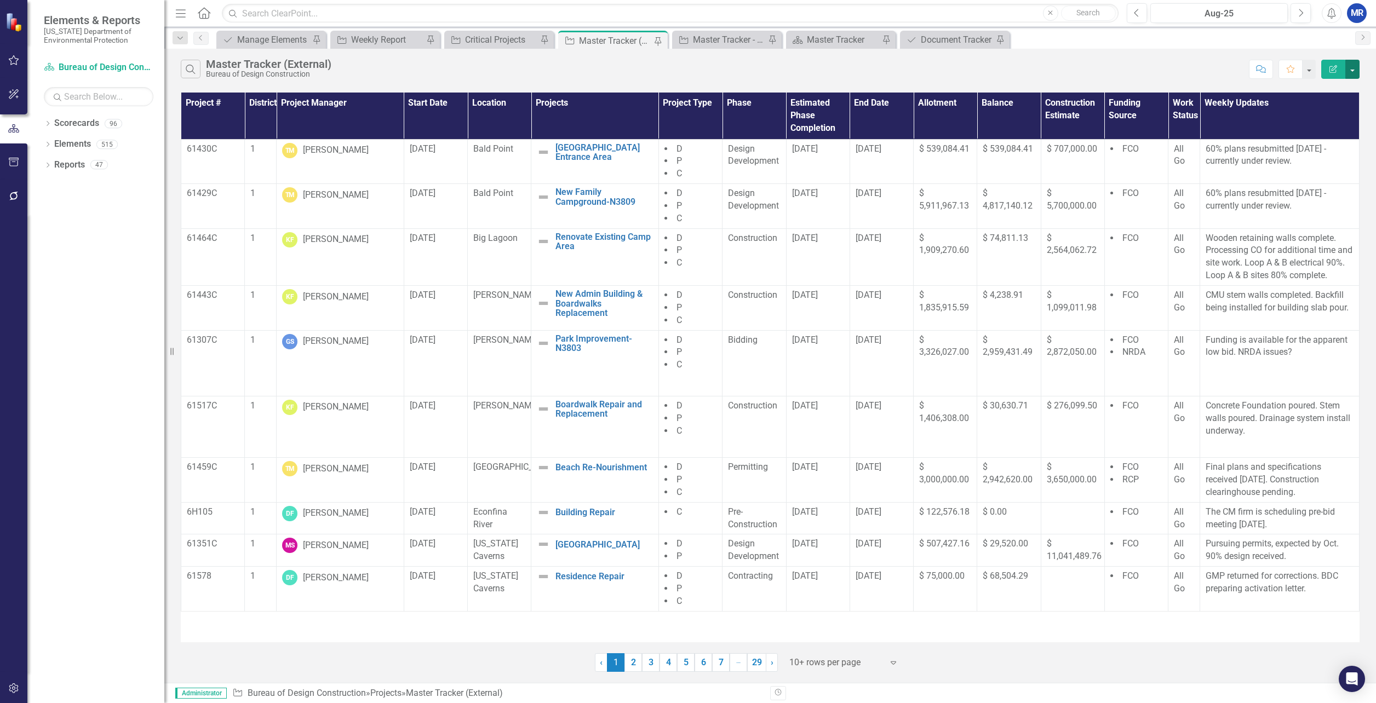
click at [1350, 67] on button "button" at bounding box center [1352, 69] width 14 height 19
click at [1325, 106] on link "PDF Export to PDF" at bounding box center [1316, 111] width 87 height 20
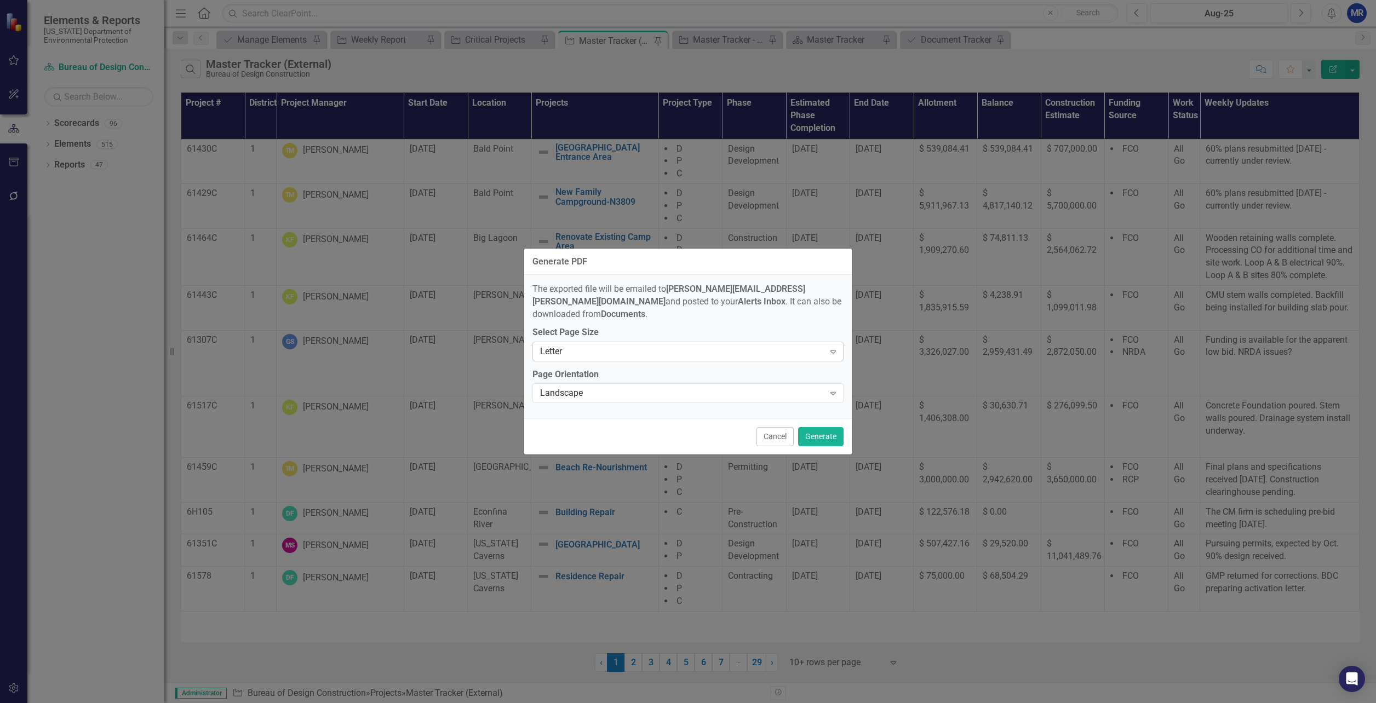
click at [749, 345] on div "Letter" at bounding box center [682, 351] width 284 height 13
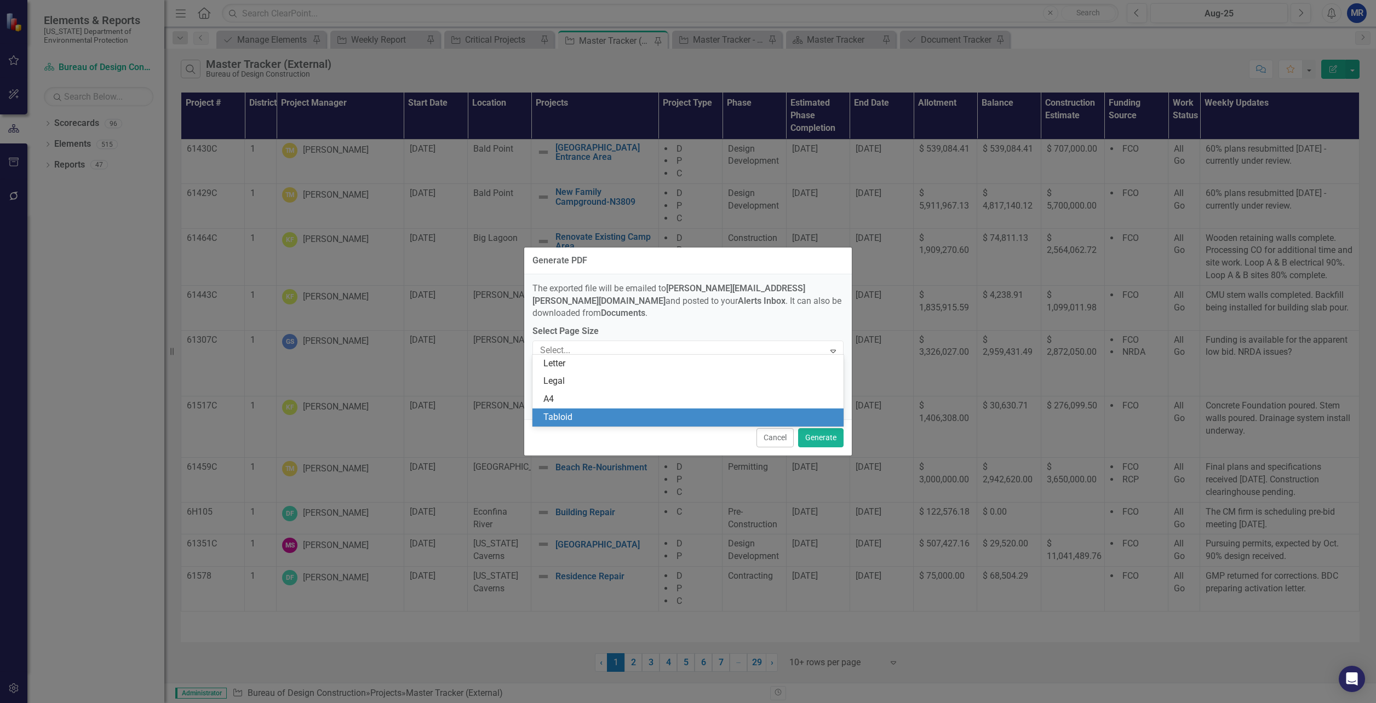
click at [620, 414] on div "Tabloid" at bounding box center [690, 417] width 294 height 13
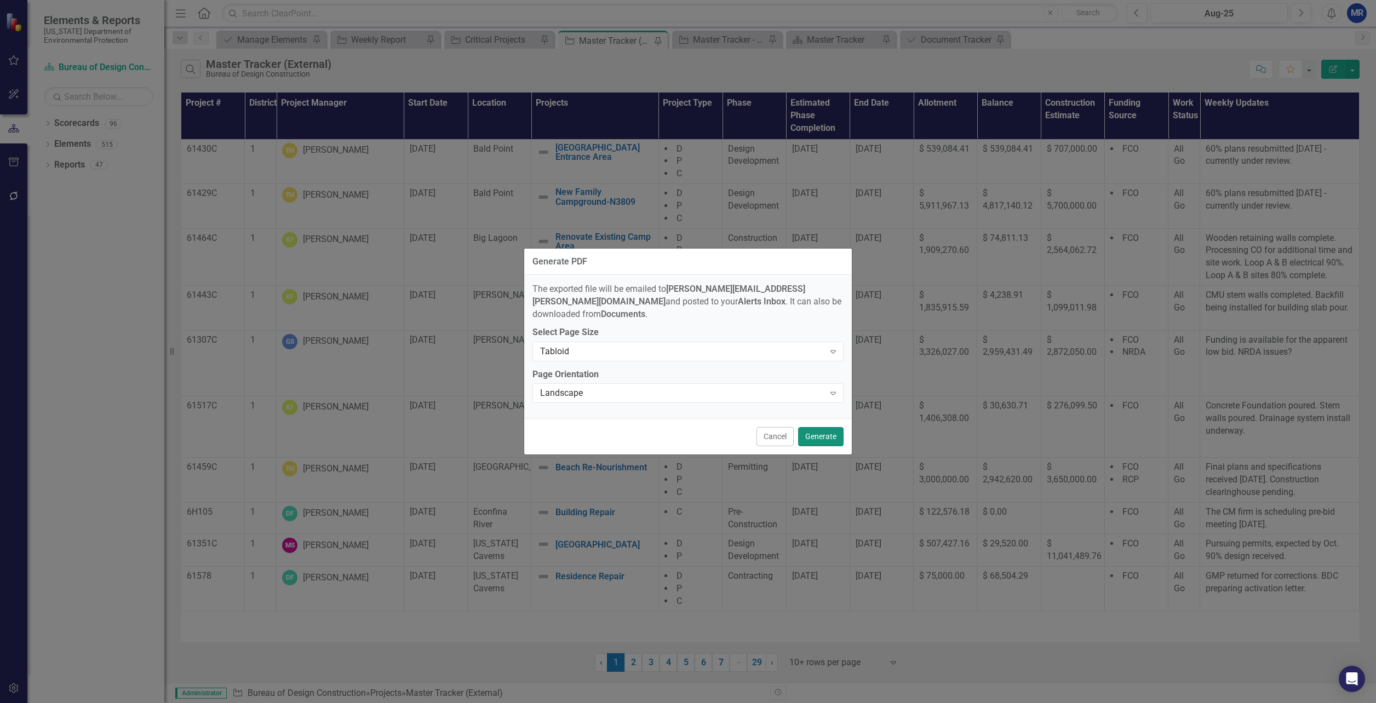
click at [816, 429] on button "Generate" at bounding box center [820, 436] width 45 height 19
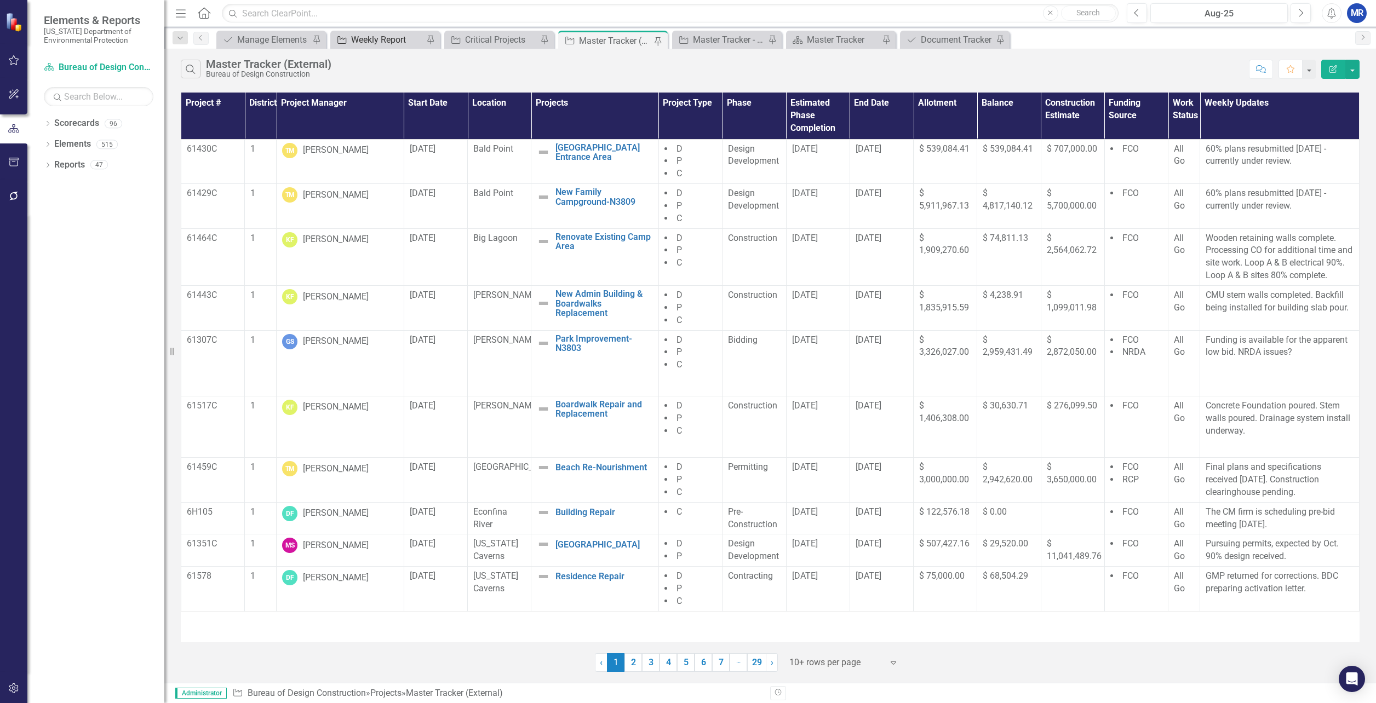
click at [377, 36] on div "Weekly Report" at bounding box center [387, 40] width 72 height 14
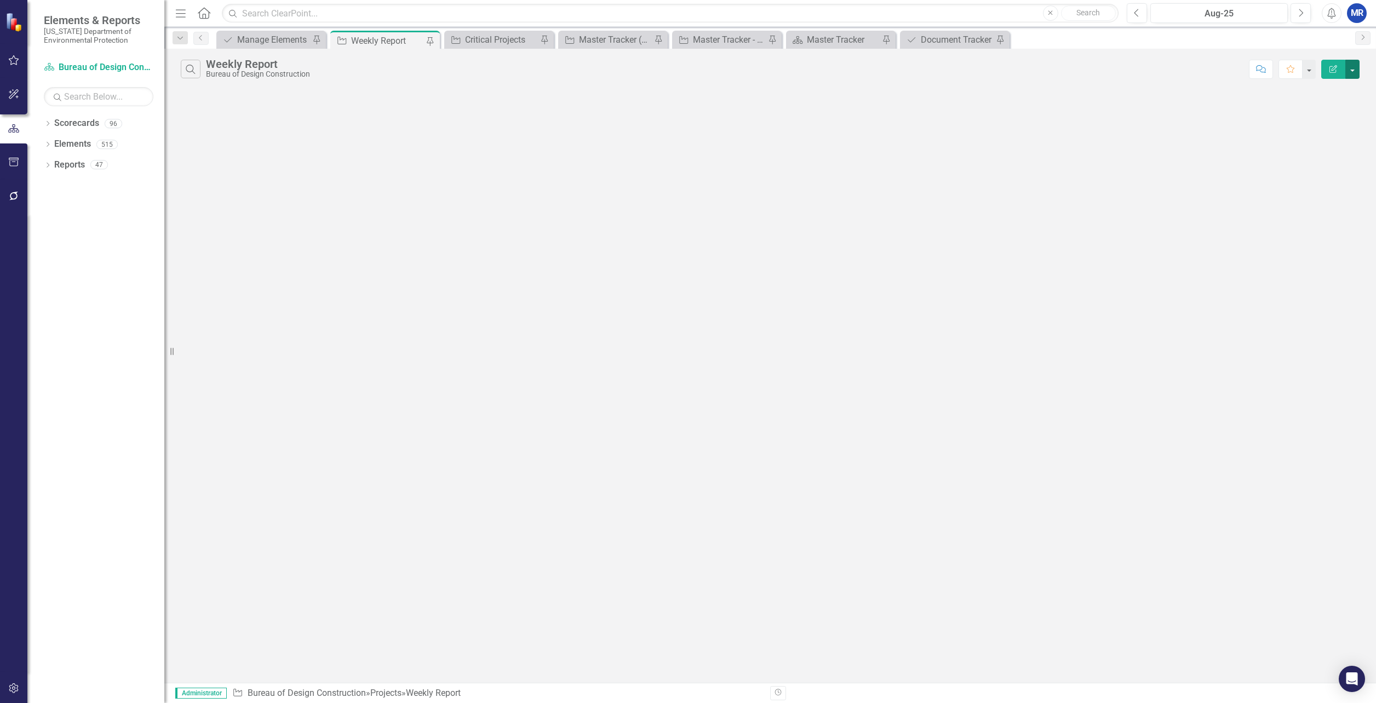
click at [1357, 72] on button "button" at bounding box center [1352, 69] width 14 height 19
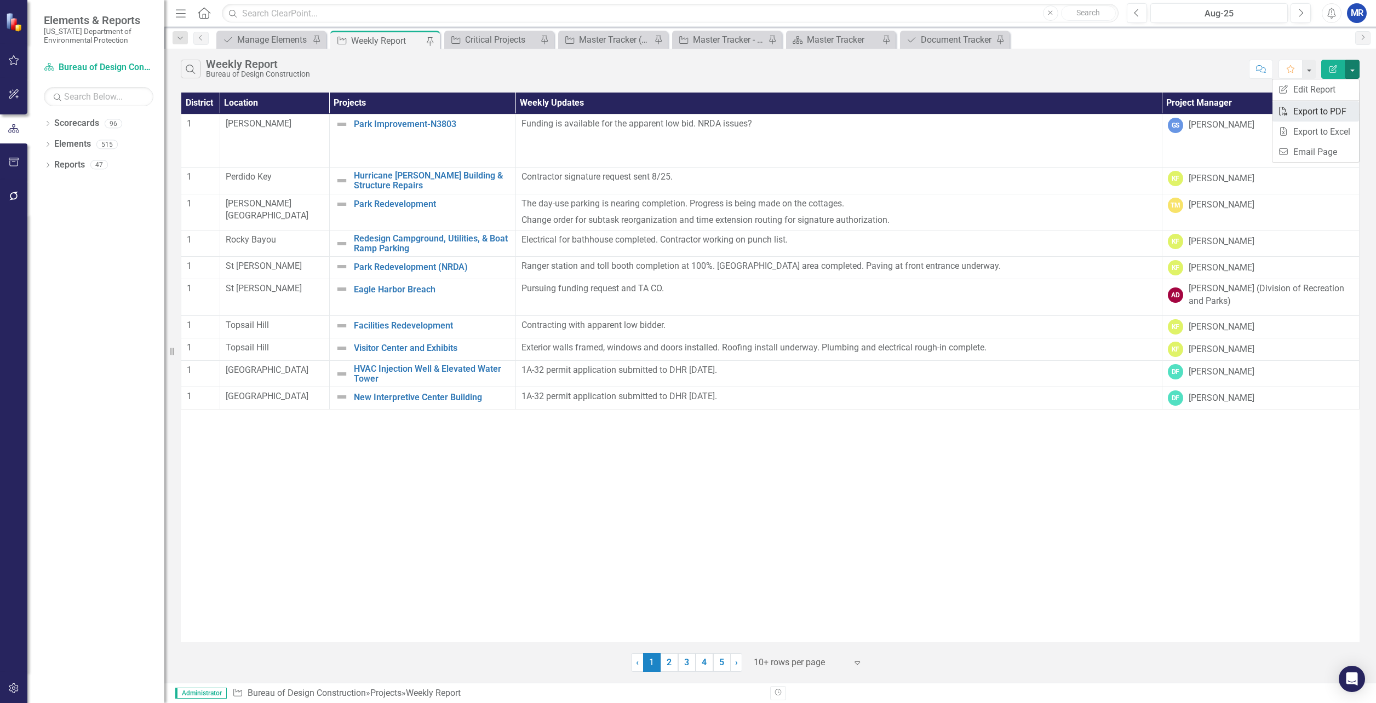
click at [1307, 115] on link "PDF Export to PDF" at bounding box center [1316, 111] width 87 height 20
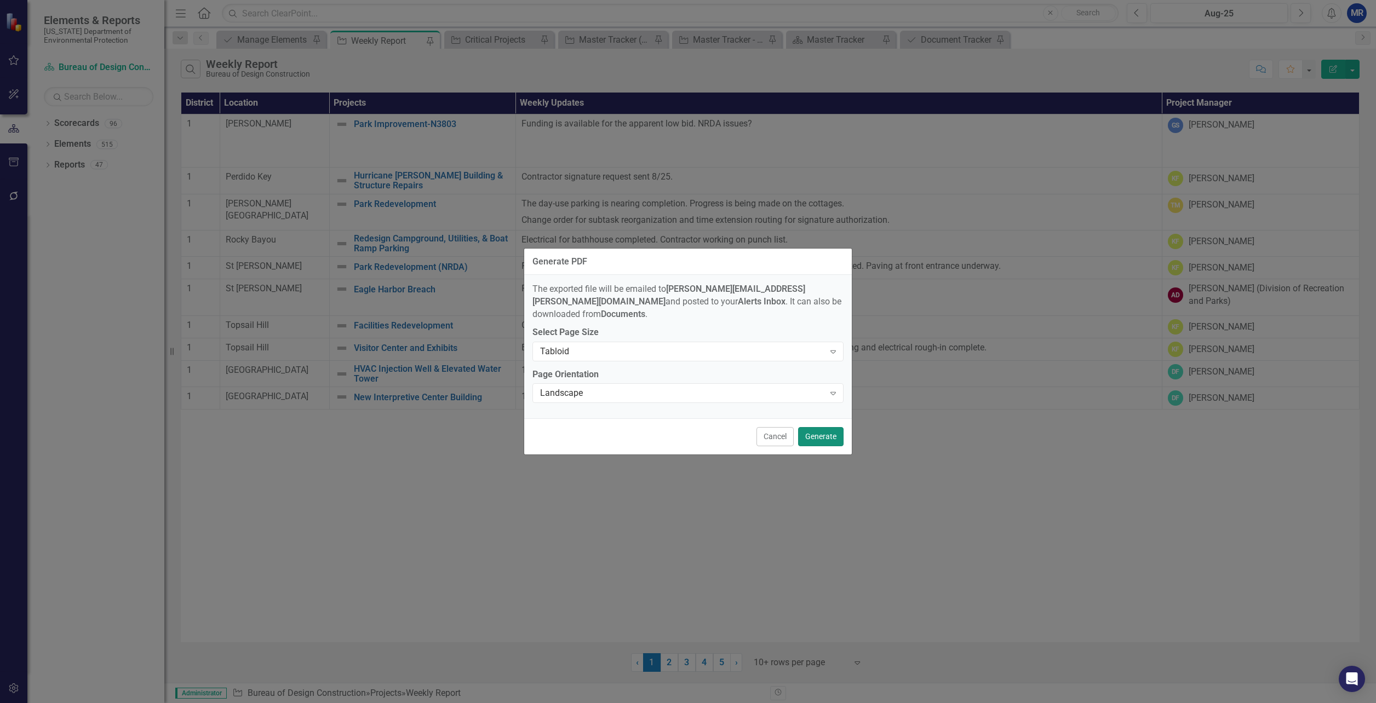
click at [829, 435] on button "Generate" at bounding box center [820, 436] width 45 height 19
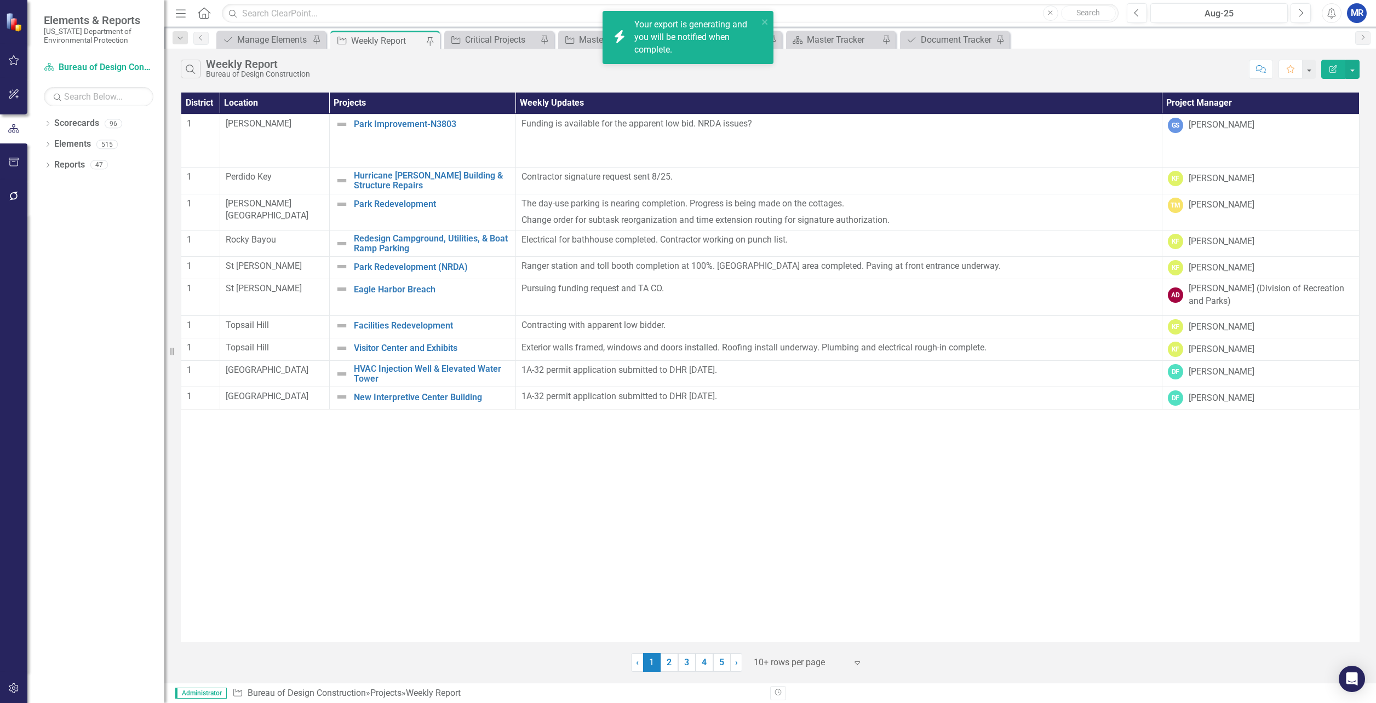
drag, startPoint x: 455, startPoint y: 479, endPoint x: 478, endPoint y: 434, distance: 49.7
click at [455, 479] on div "District Location Projects Weekly Updates Project Manager 1 Camp Helen Park Imp…" at bounding box center [770, 368] width 1179 height 550
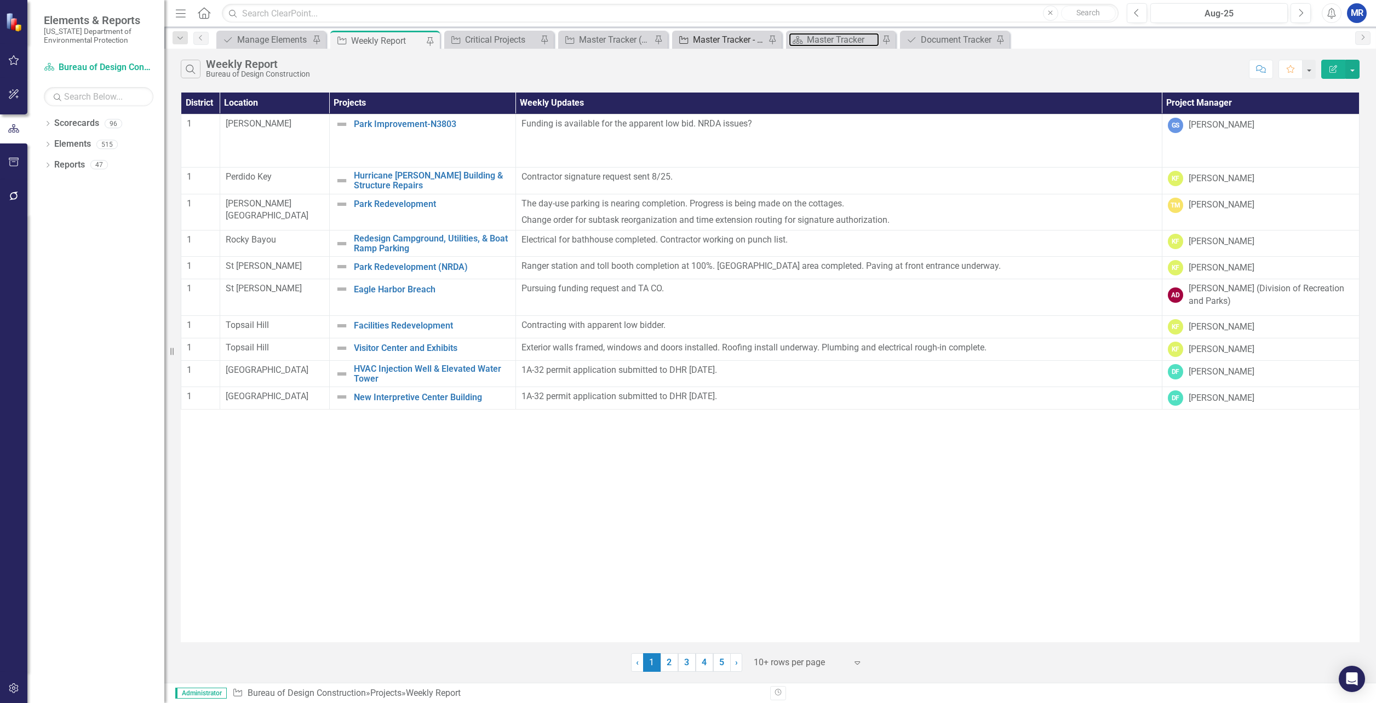
drag, startPoint x: 835, startPoint y: 38, endPoint x: 724, endPoint y: 42, distance: 111.8
click at [835, 38] on div "Master Tracker" at bounding box center [843, 40] width 72 height 14
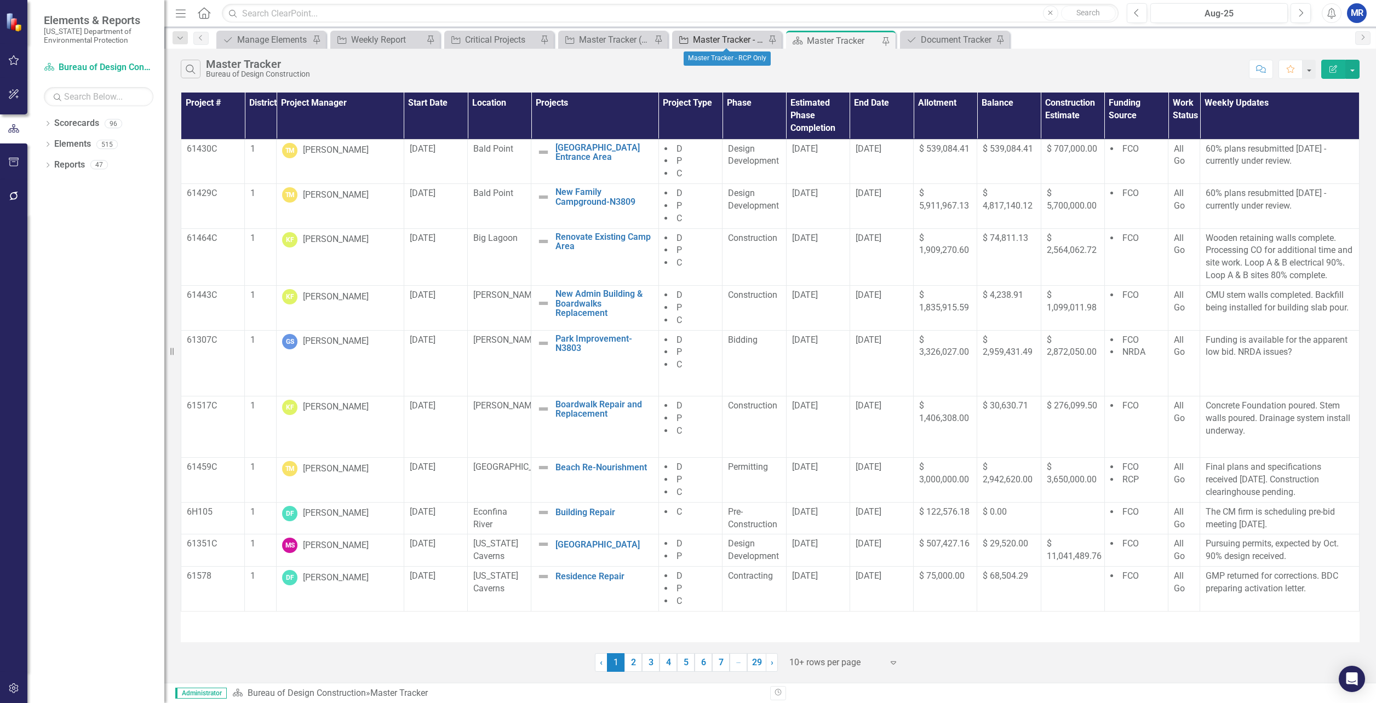
click at [724, 42] on div "Master Tracker - RCP Only" at bounding box center [729, 40] width 72 height 14
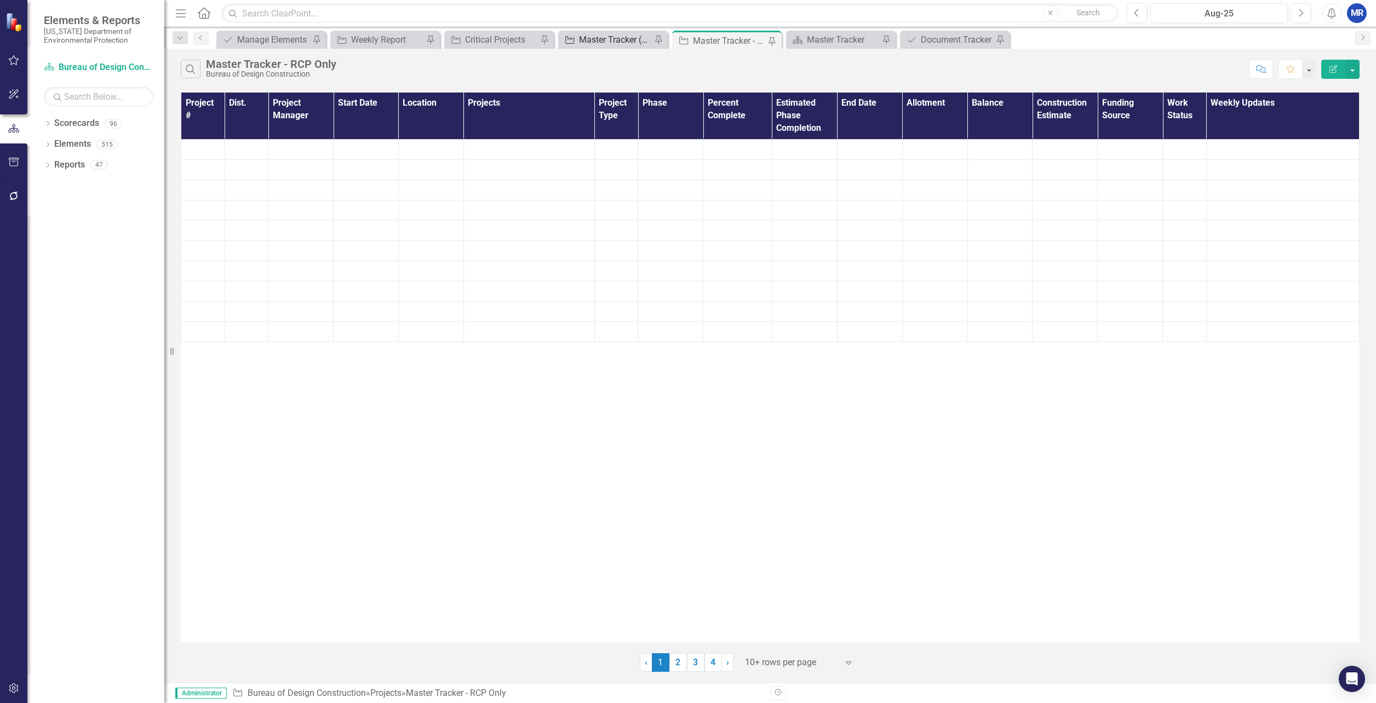
click at [623, 41] on div "Master Tracker (External)" at bounding box center [615, 40] width 72 height 14
